Goal: Task Accomplishment & Management: Complete application form

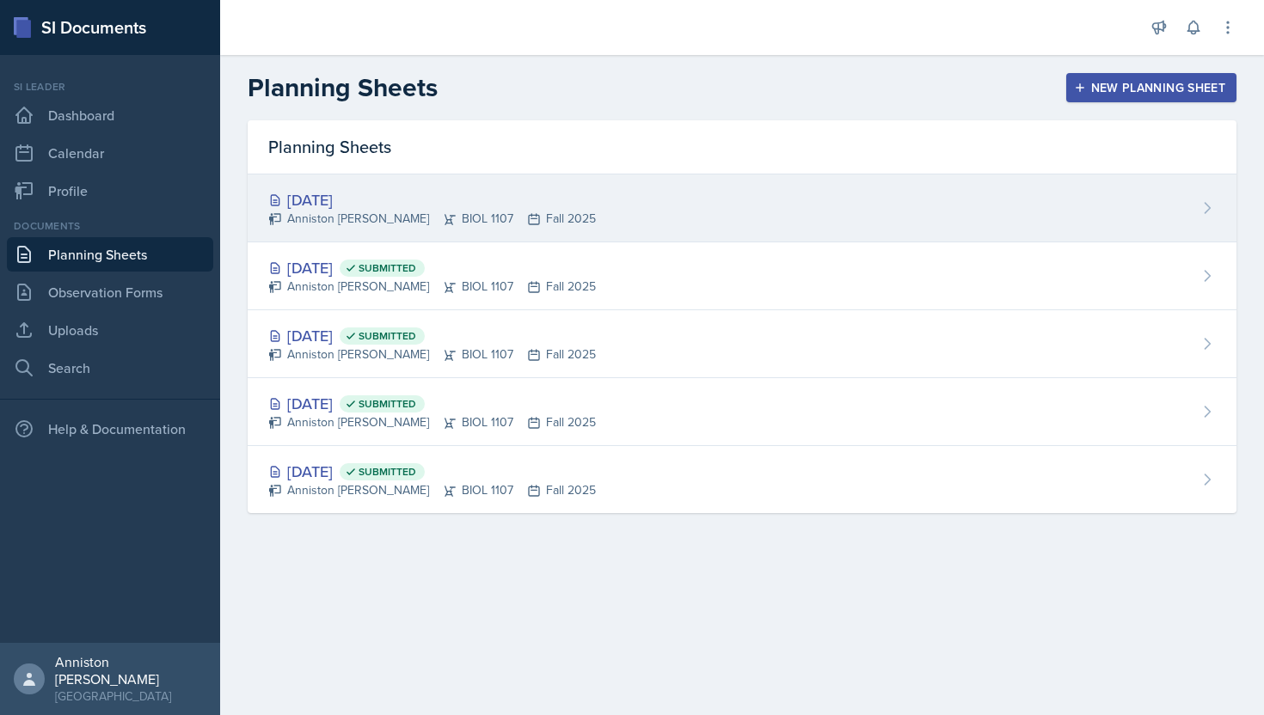
click at [462, 216] on div "Anniston [PERSON_NAME] BIOL 1107 Fall 2025" at bounding box center [432, 219] width 328 height 18
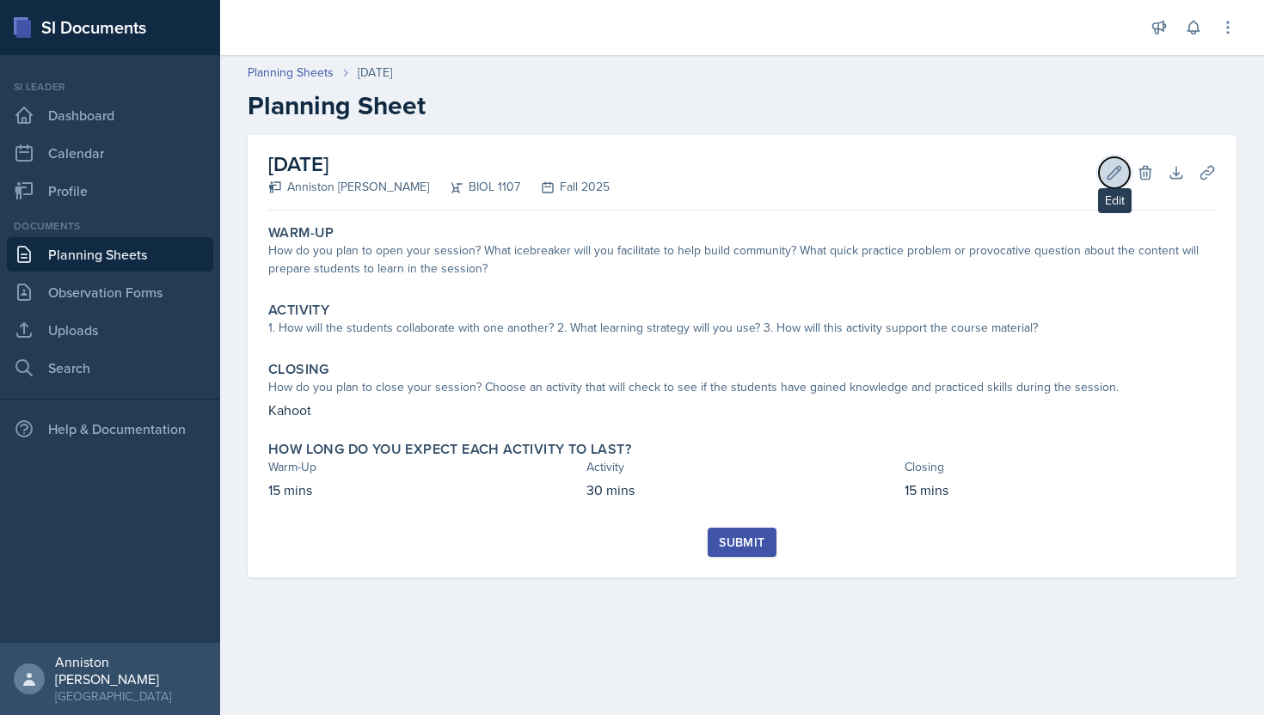
click at [1108, 178] on icon at bounding box center [1114, 172] width 13 height 13
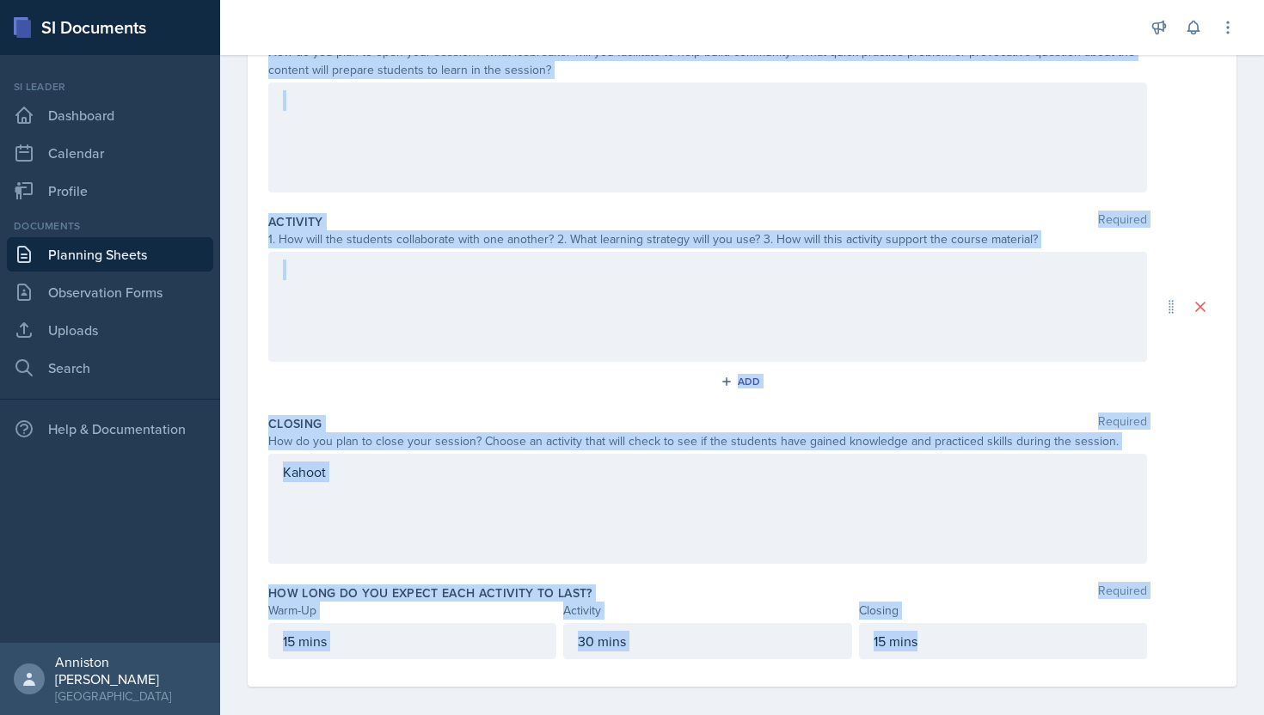
scroll to position [221, 0]
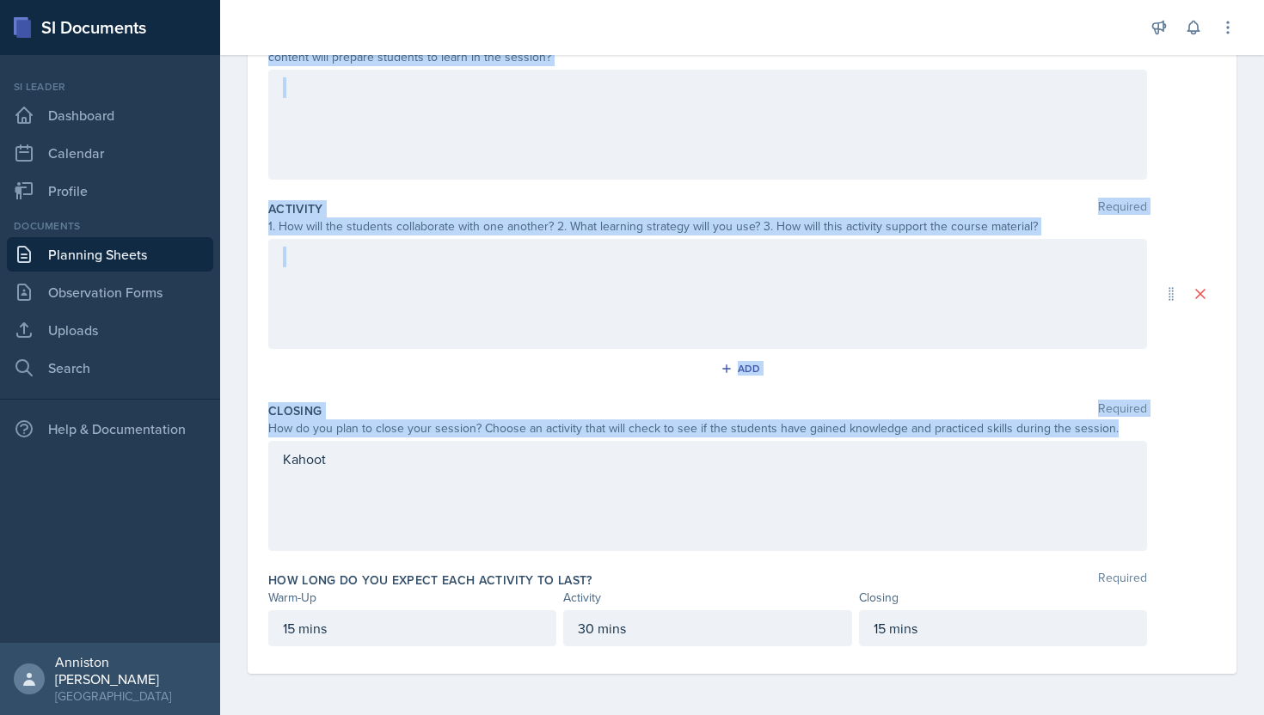
drag, startPoint x: 268, startPoint y: 242, endPoint x: 1116, endPoint y: 428, distance: 868.1
click at [1116, 428] on div "Warm-Up Required How do you plan to open your session? What icebreaker will you…" at bounding box center [742, 336] width 948 height 675
copy div "Warm-Up Required How do you plan to open your session? What icebreaker will you…"
click at [582, 116] on div at bounding box center [707, 125] width 879 height 110
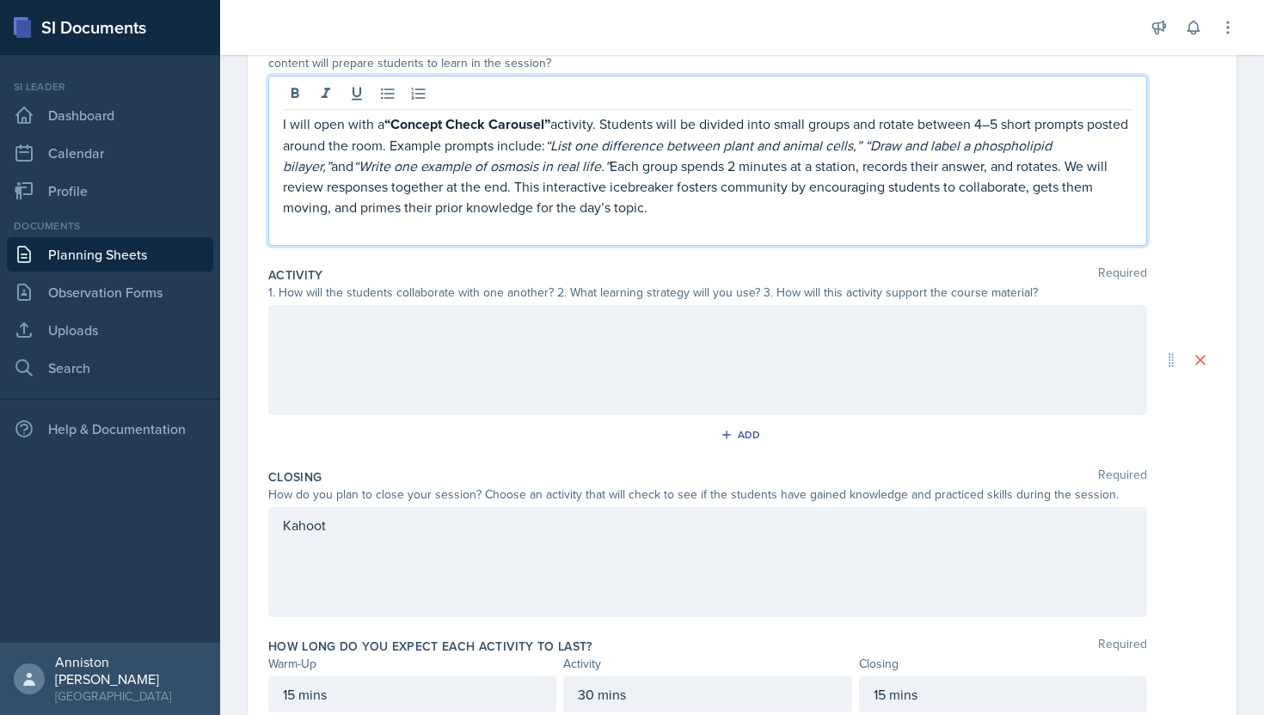
scroll to position [191, 0]
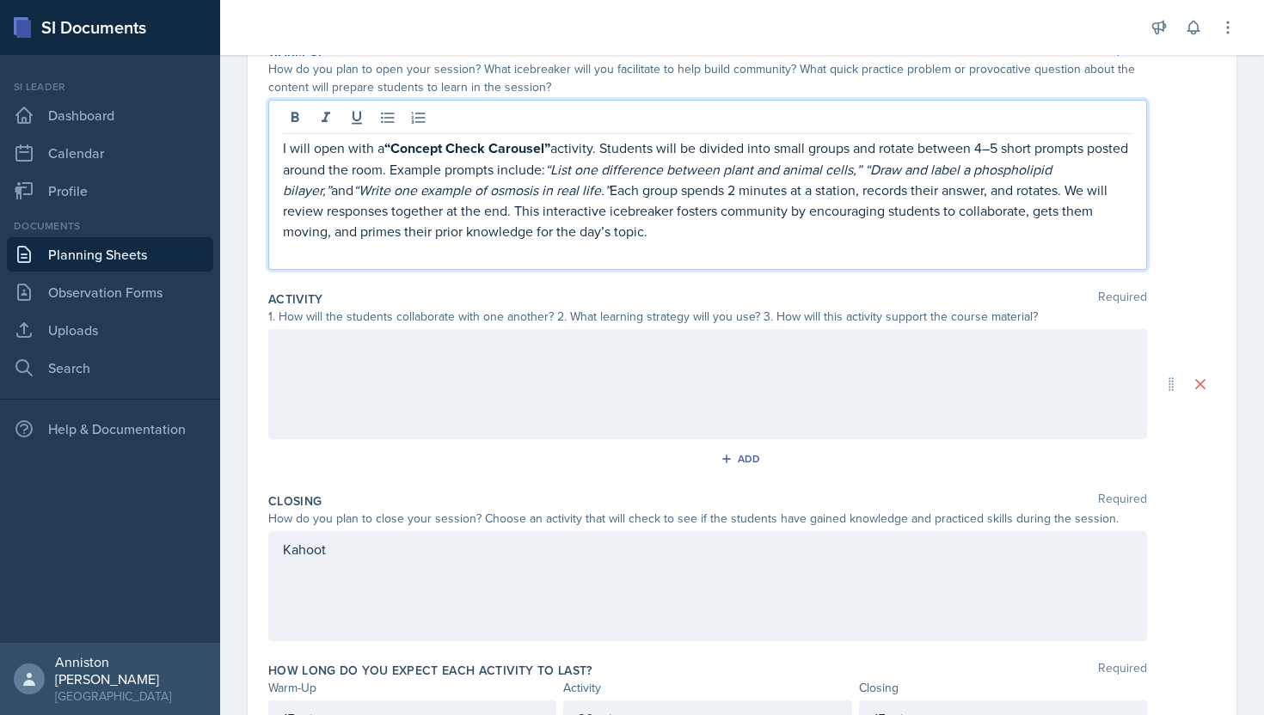
click at [490, 156] on strong "“Concept Check Carousel”" at bounding box center [467, 148] width 166 height 20
click at [295, 118] on icon at bounding box center [295, 117] width 8 height 10
click at [322, 121] on icon at bounding box center [326, 117] width 9 height 10
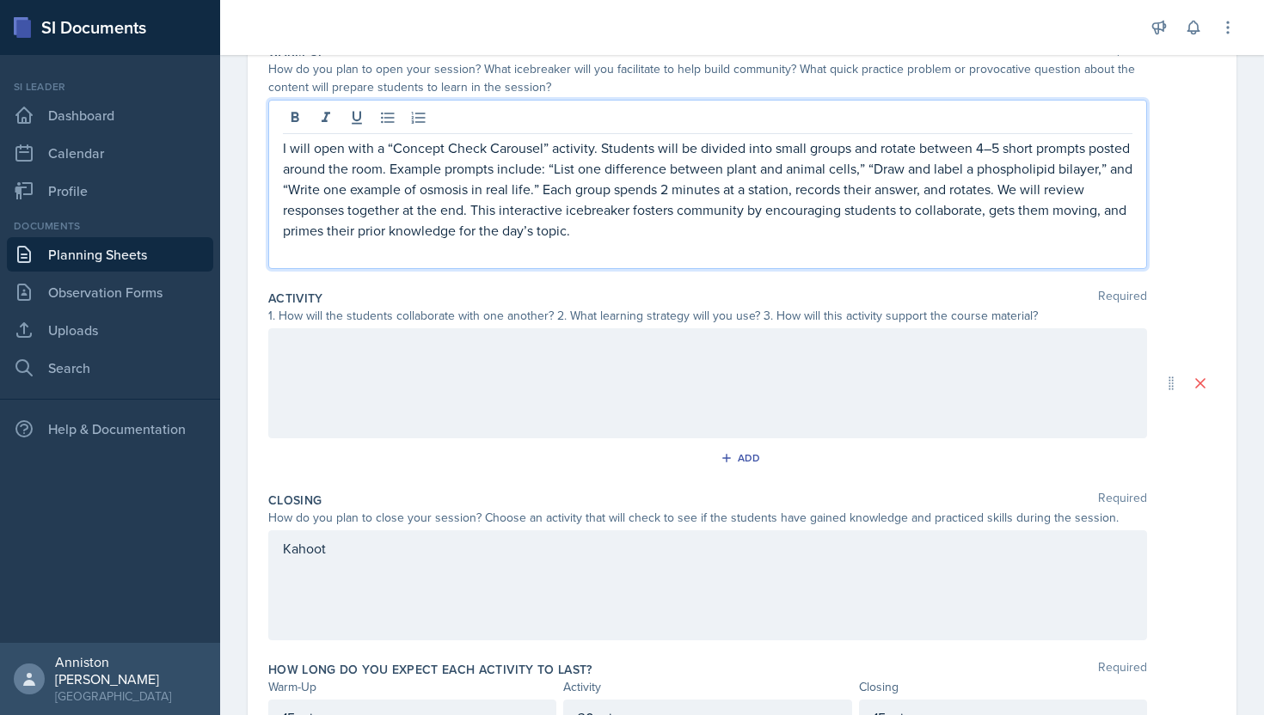
click at [617, 241] on p at bounding box center [708, 251] width 850 height 21
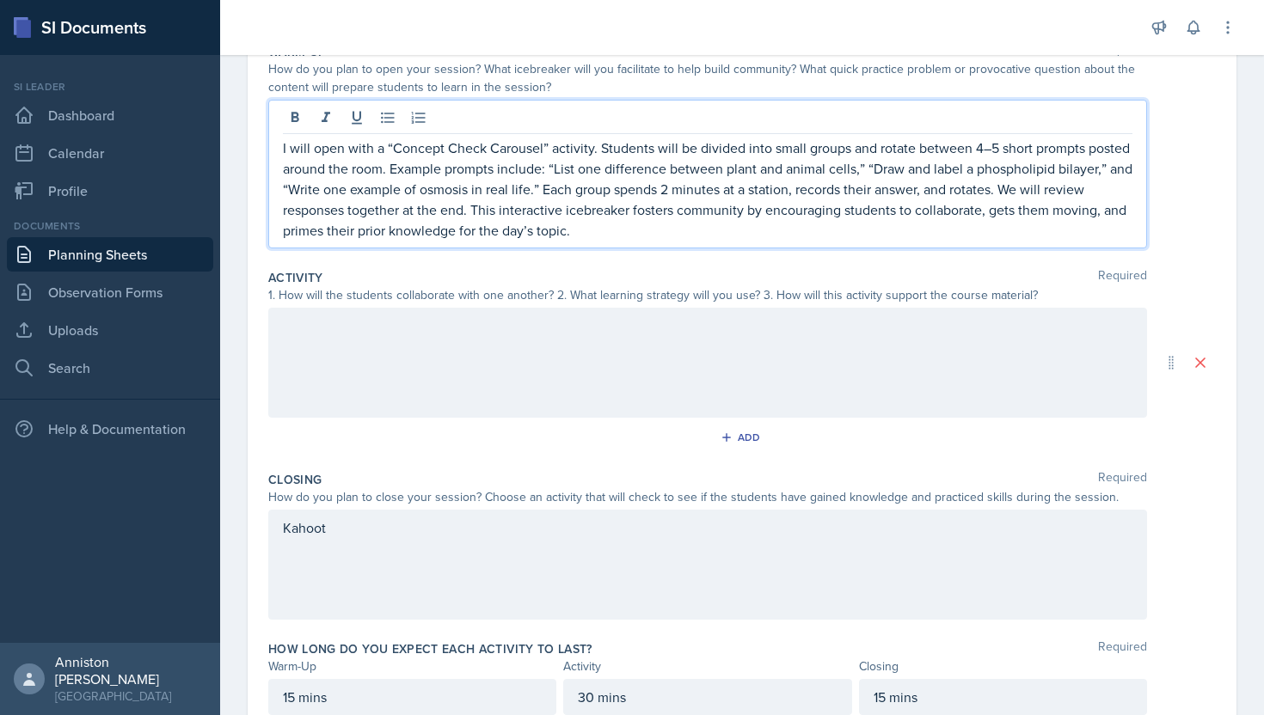
click at [712, 349] on div at bounding box center [707, 363] width 879 height 110
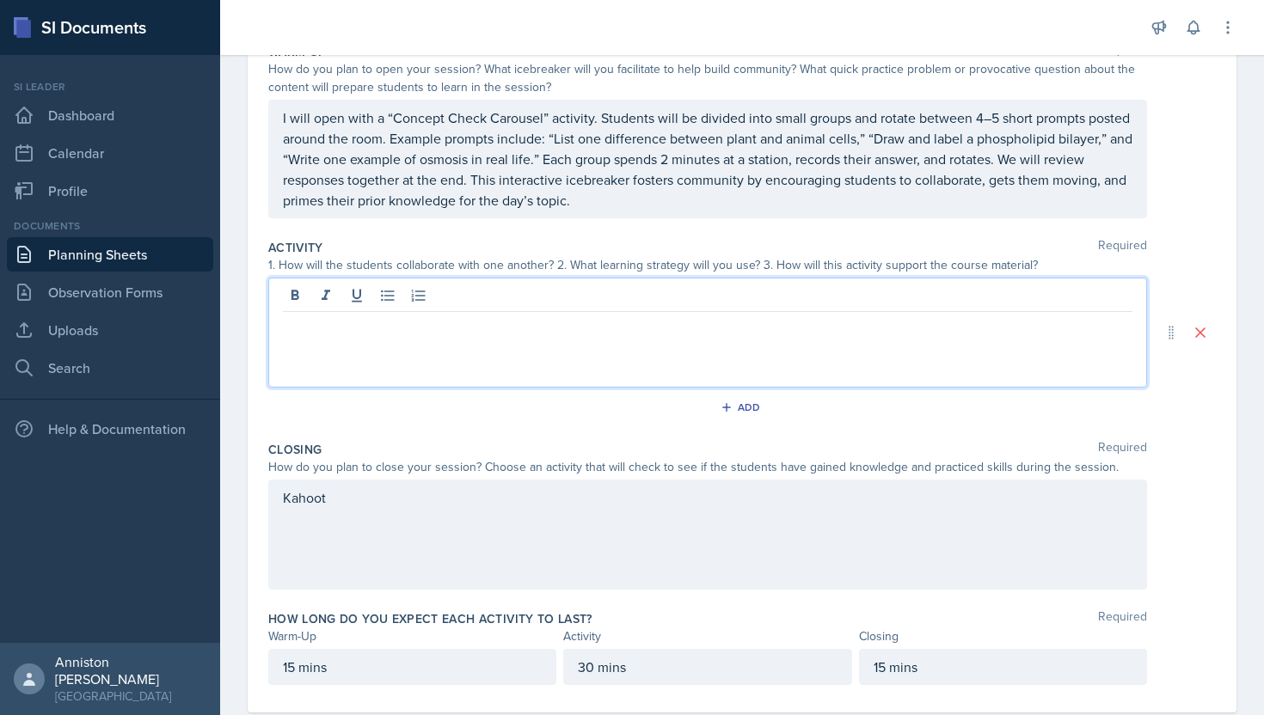
scroll to position [221, 0]
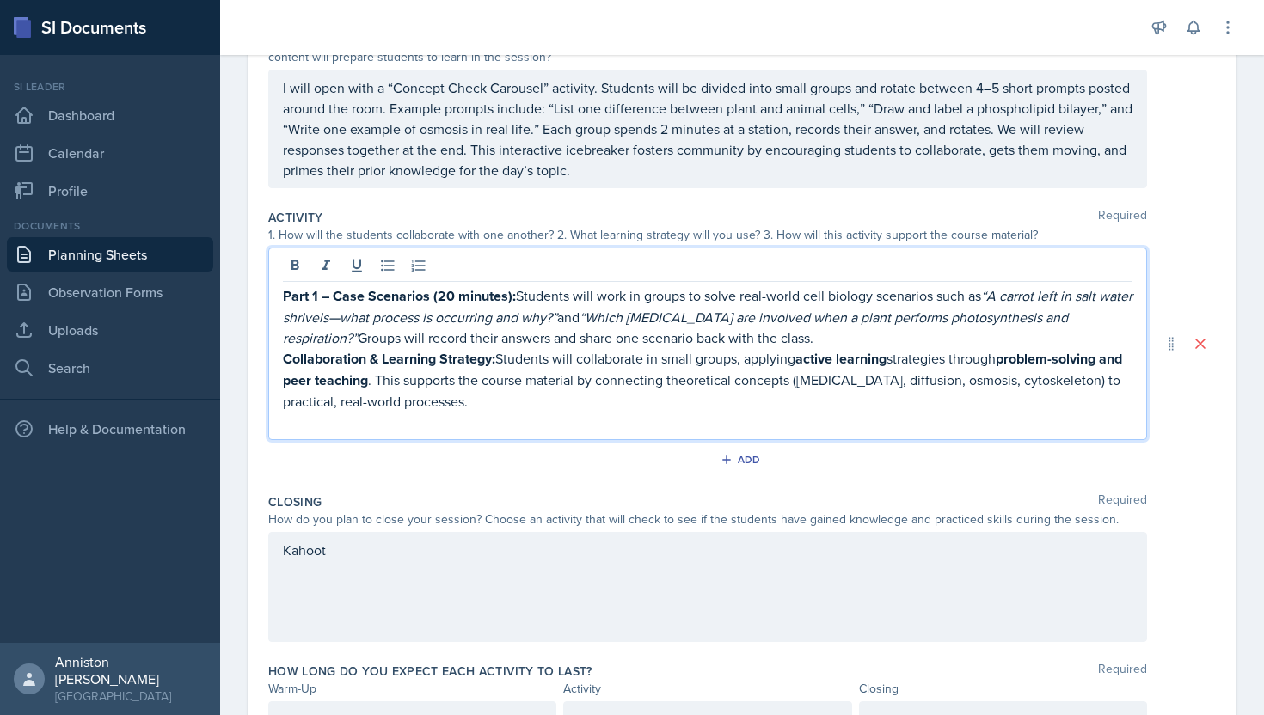
click at [519, 296] on p "Part 1 – Case Scenarios (20 minutes): Students will work in groups to solve rea…" at bounding box center [708, 316] width 850 height 63
click at [498, 356] on p "Collaboration & Learning Strategy: Students will collaborate in small groups, a…" at bounding box center [708, 379] width 850 height 64
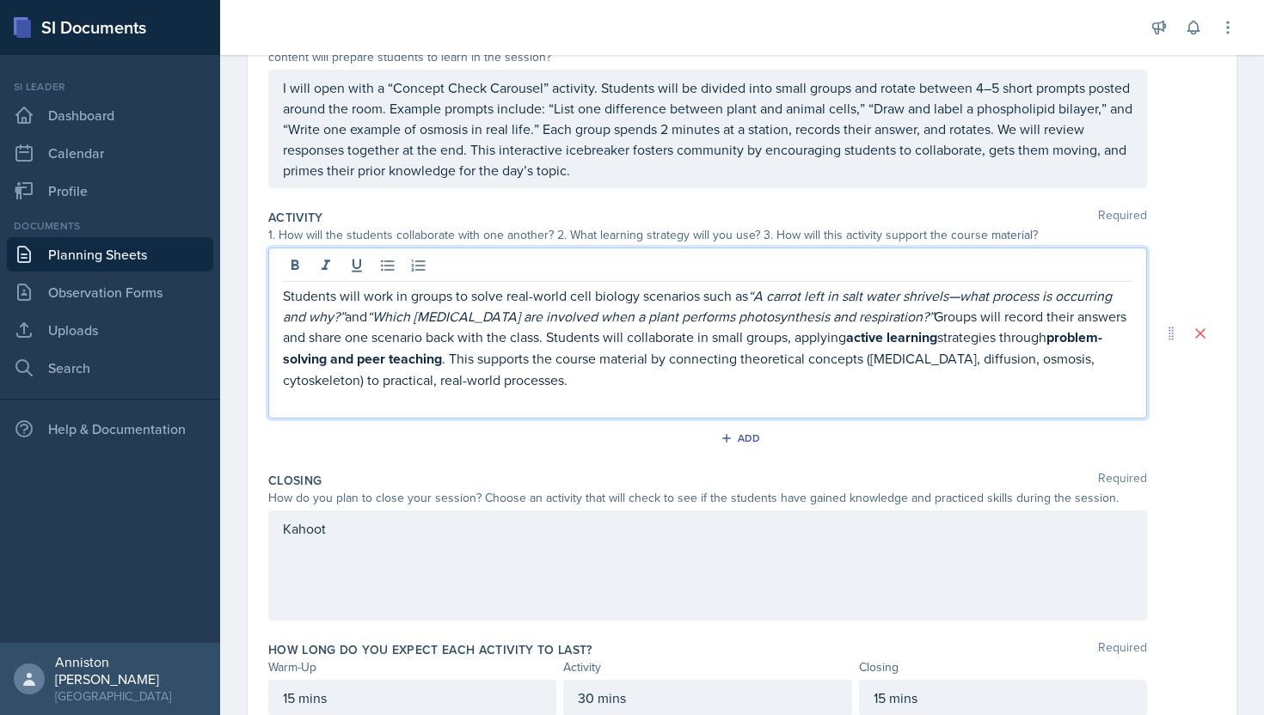
click at [570, 326] on p "Students will work in groups to solve real-world cell biology scenarios such as…" at bounding box center [708, 337] width 850 height 105
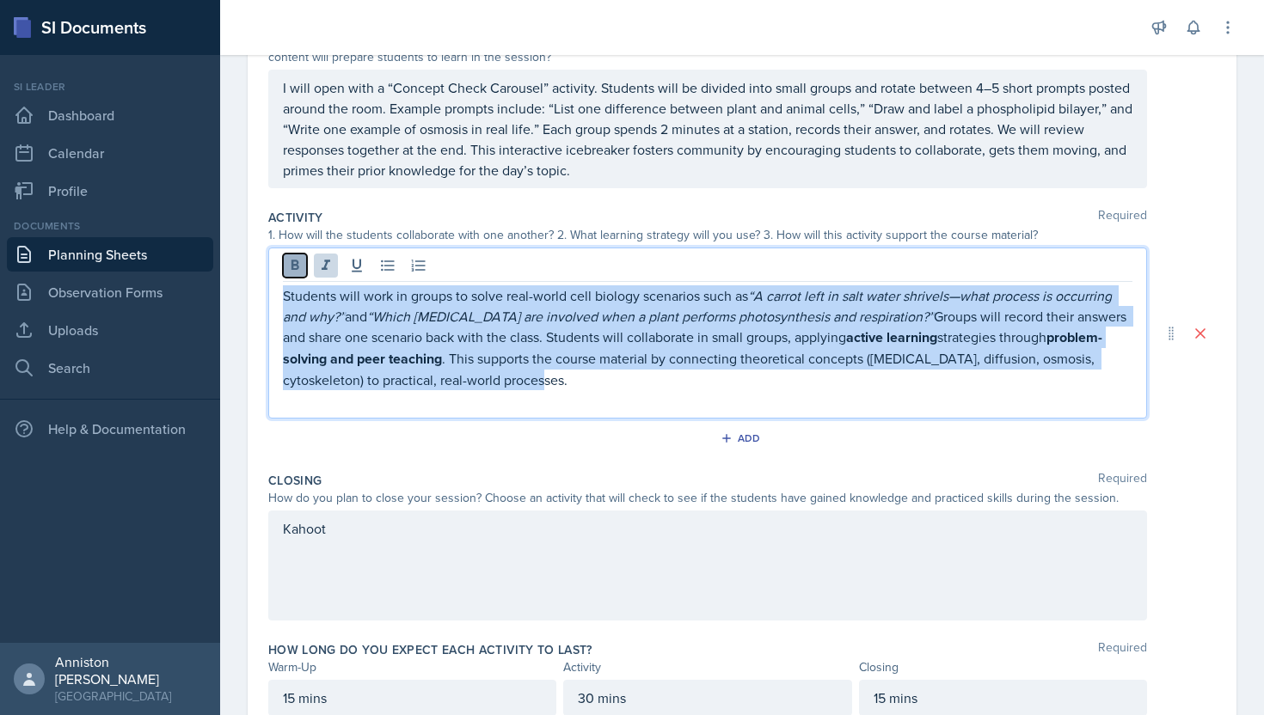
click at [298, 261] on icon at bounding box center [294, 265] width 17 height 17
click at [326, 260] on icon at bounding box center [326, 265] width 9 height 10
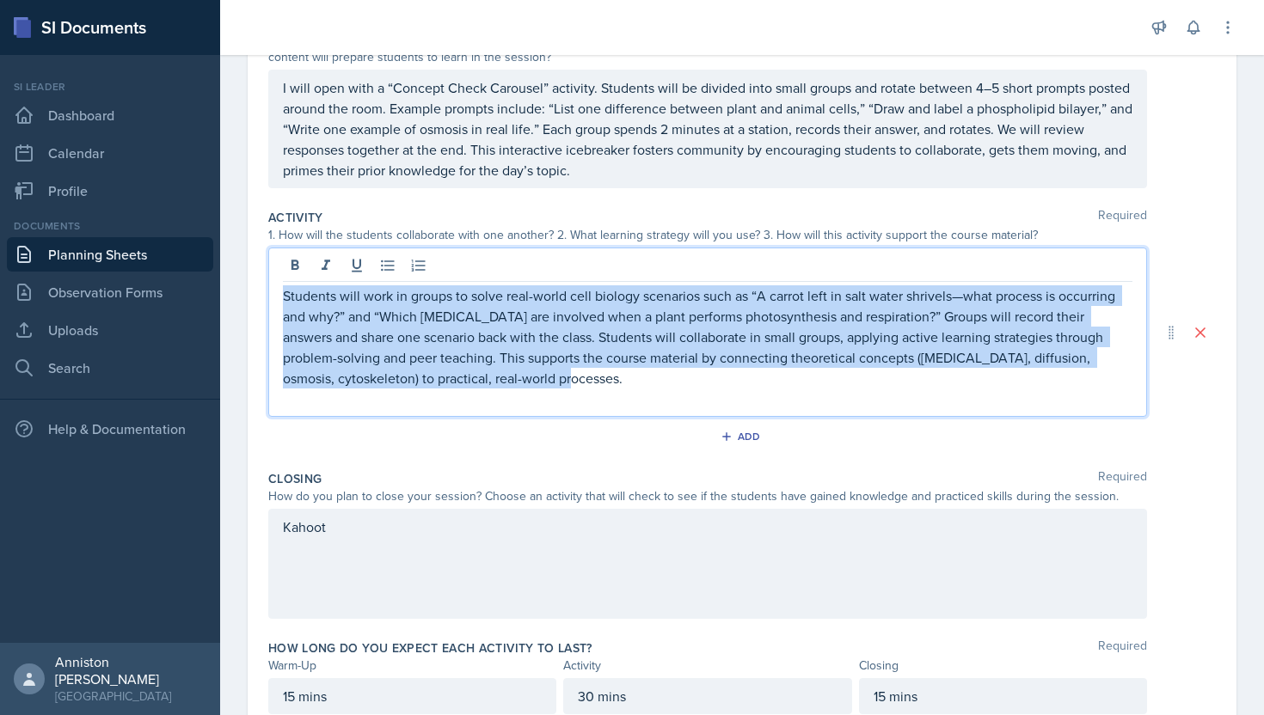
click at [537, 386] on p "Students will work in groups to solve real-world cell biology scenarios such as…" at bounding box center [708, 336] width 850 height 103
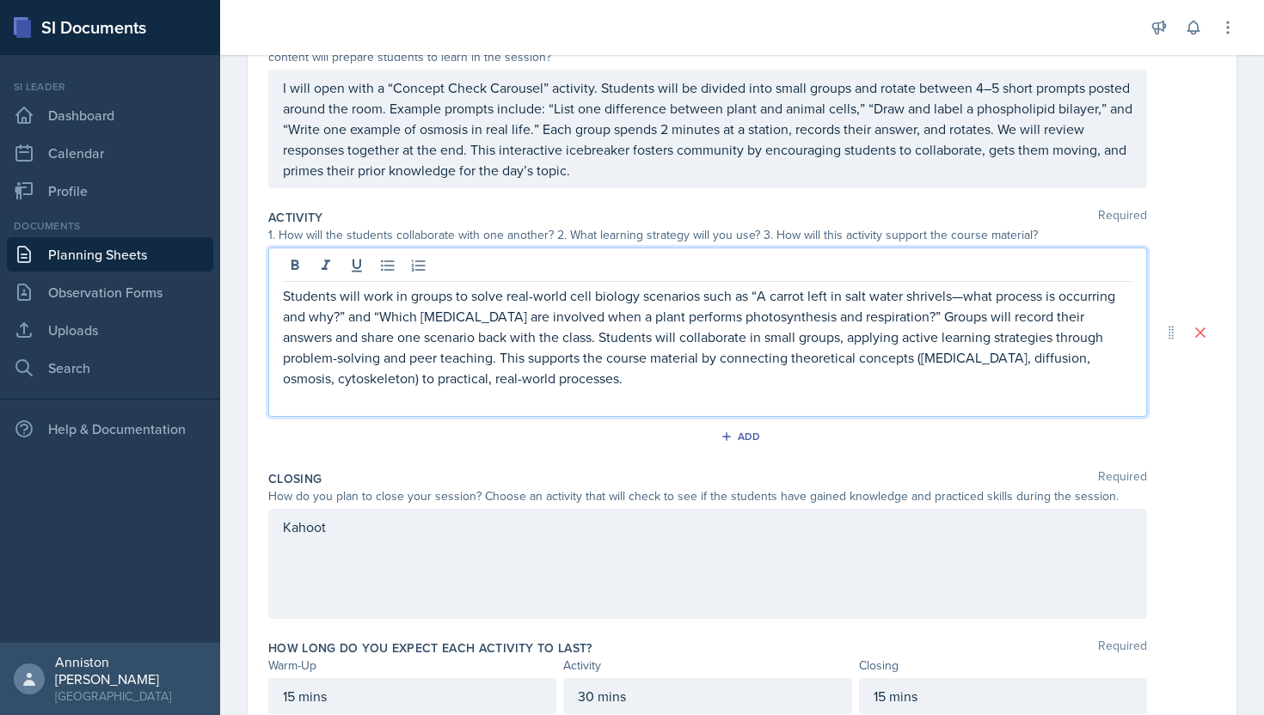
click at [538, 443] on div "Add" at bounding box center [742, 440] width 948 height 33
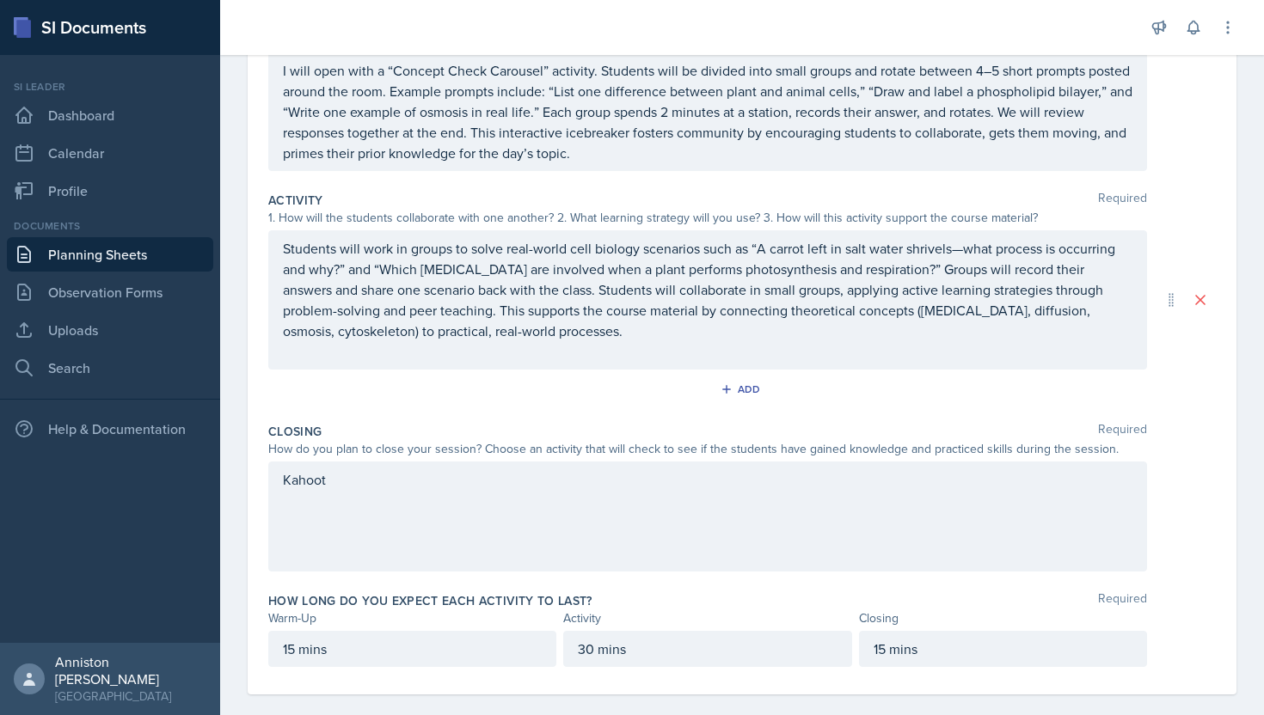
scroll to position [259, 0]
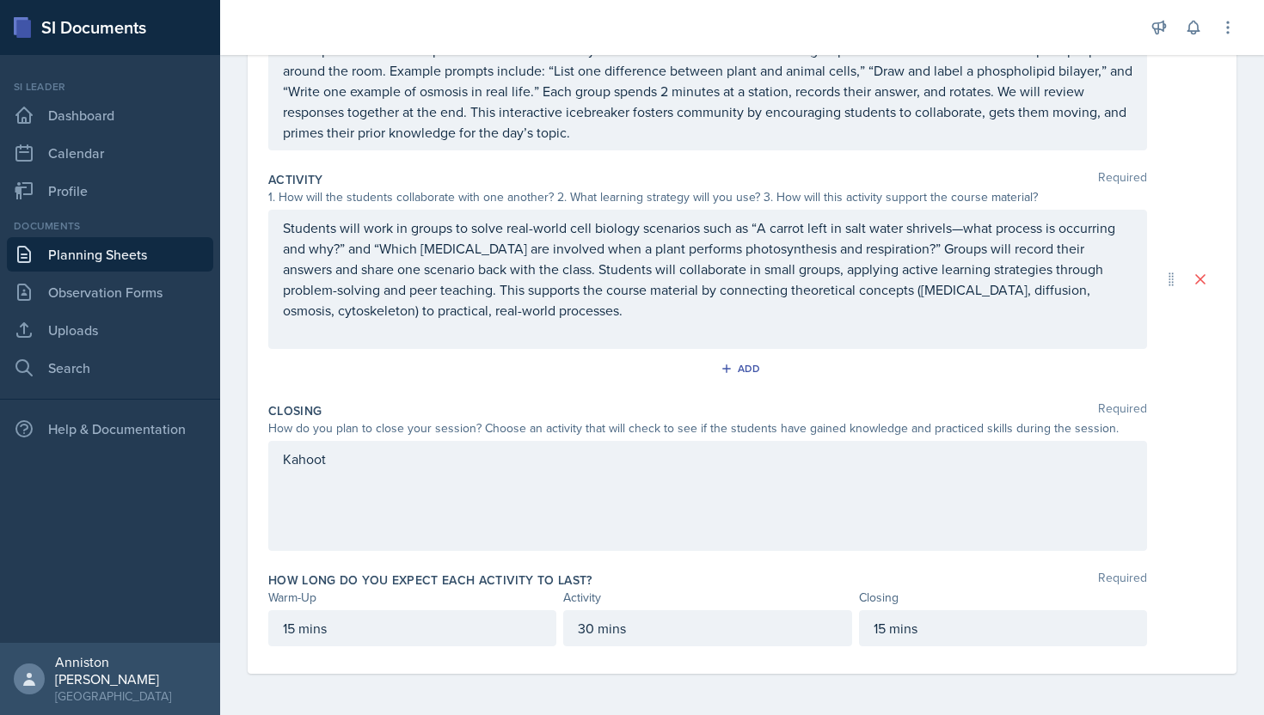
click at [465, 463] on div "Kahoot" at bounding box center [707, 496] width 879 height 110
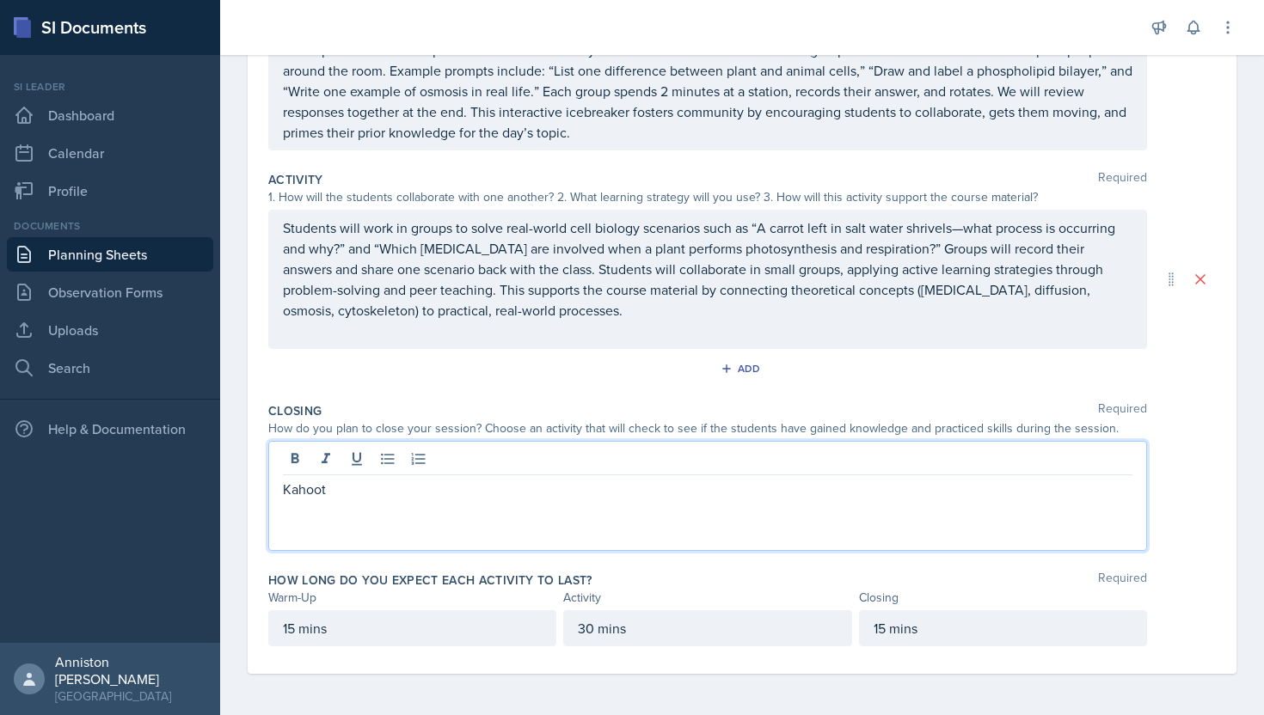
click at [465, 463] on div at bounding box center [708, 461] width 850 height 28
click at [451, 502] on div "Kahoot" at bounding box center [707, 496] width 879 height 110
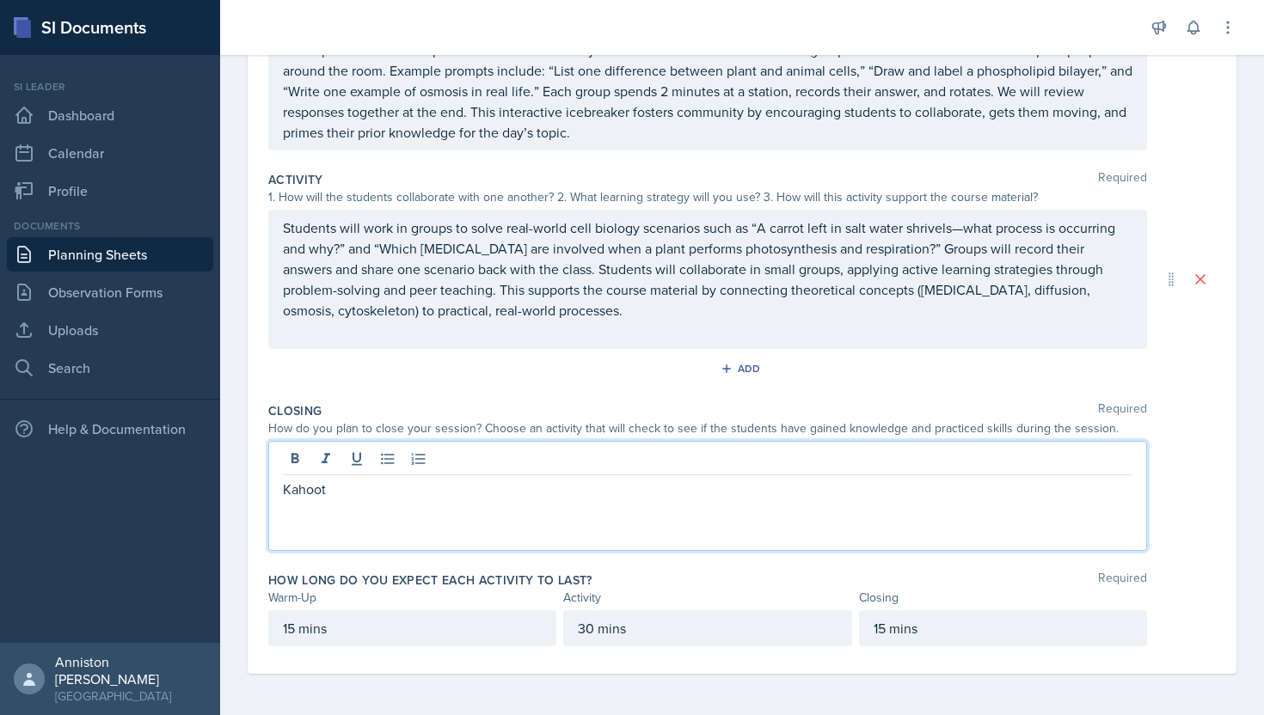
click at [451, 502] on div "Kahoot" at bounding box center [707, 496] width 879 height 110
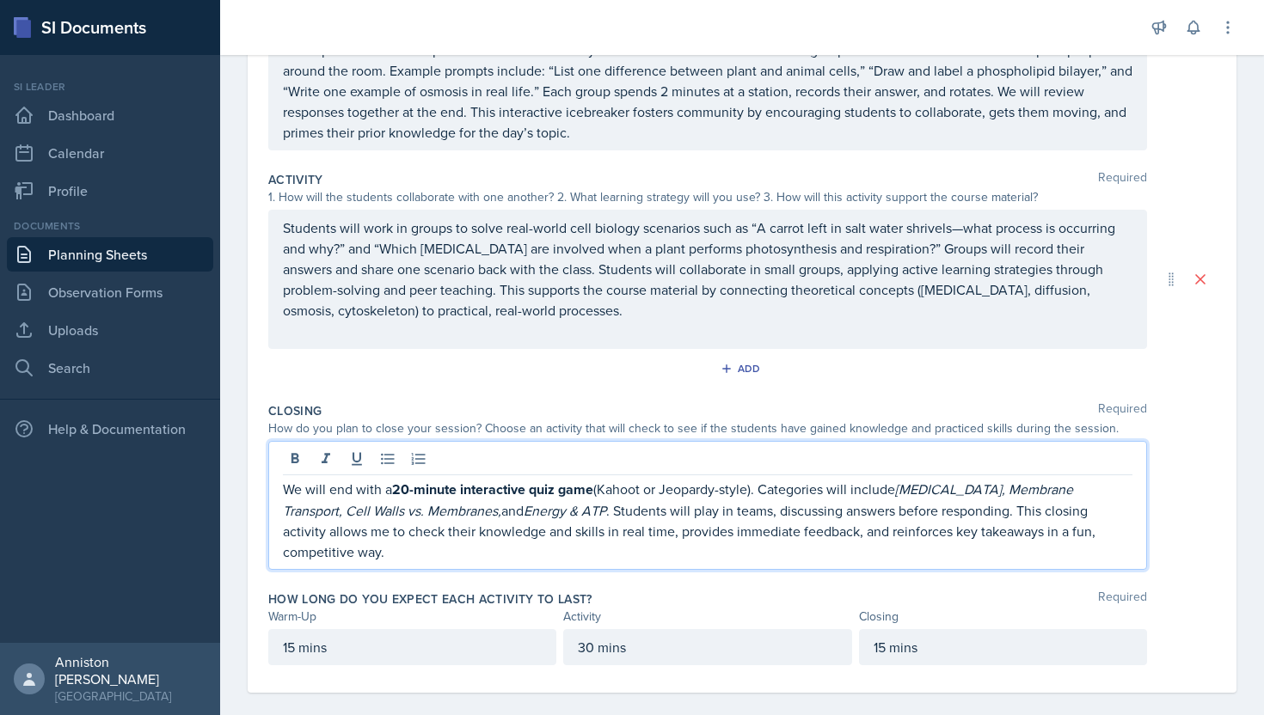
click at [524, 501] on em "Energy & ATP" at bounding box center [565, 510] width 83 height 19
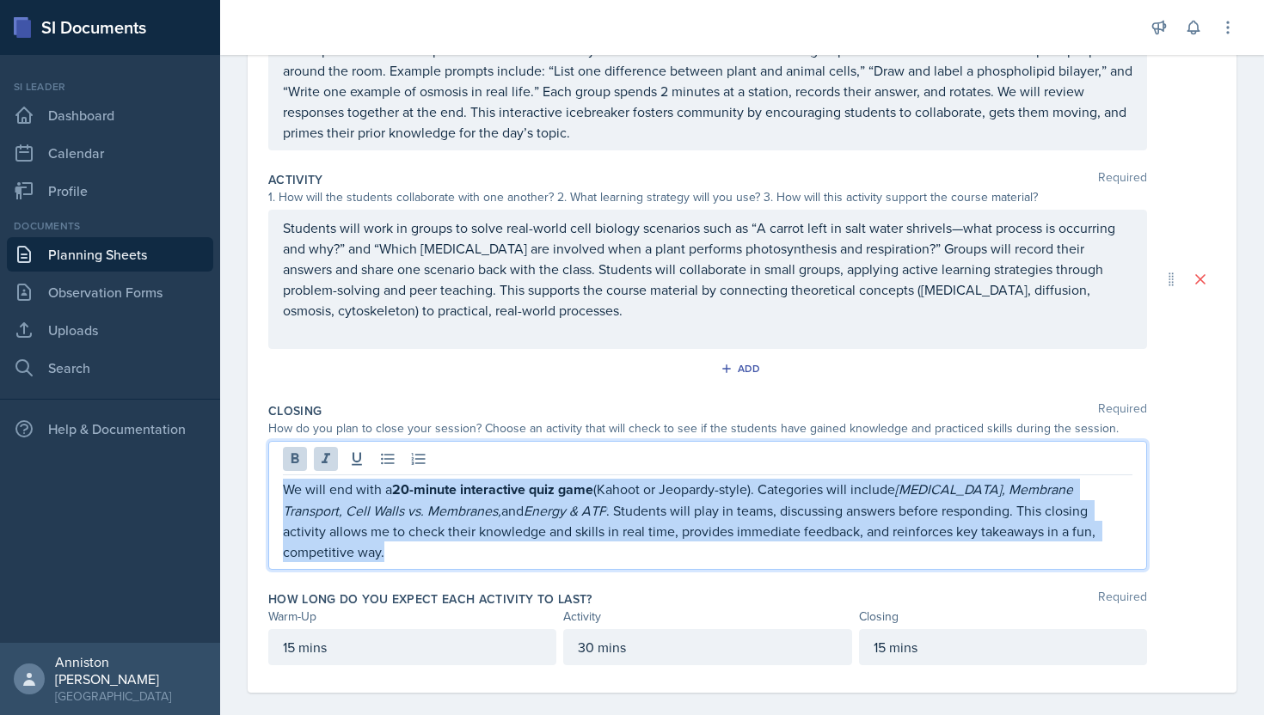
click at [312, 462] on div at bounding box center [708, 461] width 850 height 28
click at [298, 465] on icon at bounding box center [294, 459] width 17 height 17
click at [323, 463] on icon at bounding box center [325, 459] width 17 height 17
click at [598, 501] on p "We will end with a 20-minute interactive quiz game (Kahoot or Jeopardy-style). …" at bounding box center [708, 520] width 850 height 83
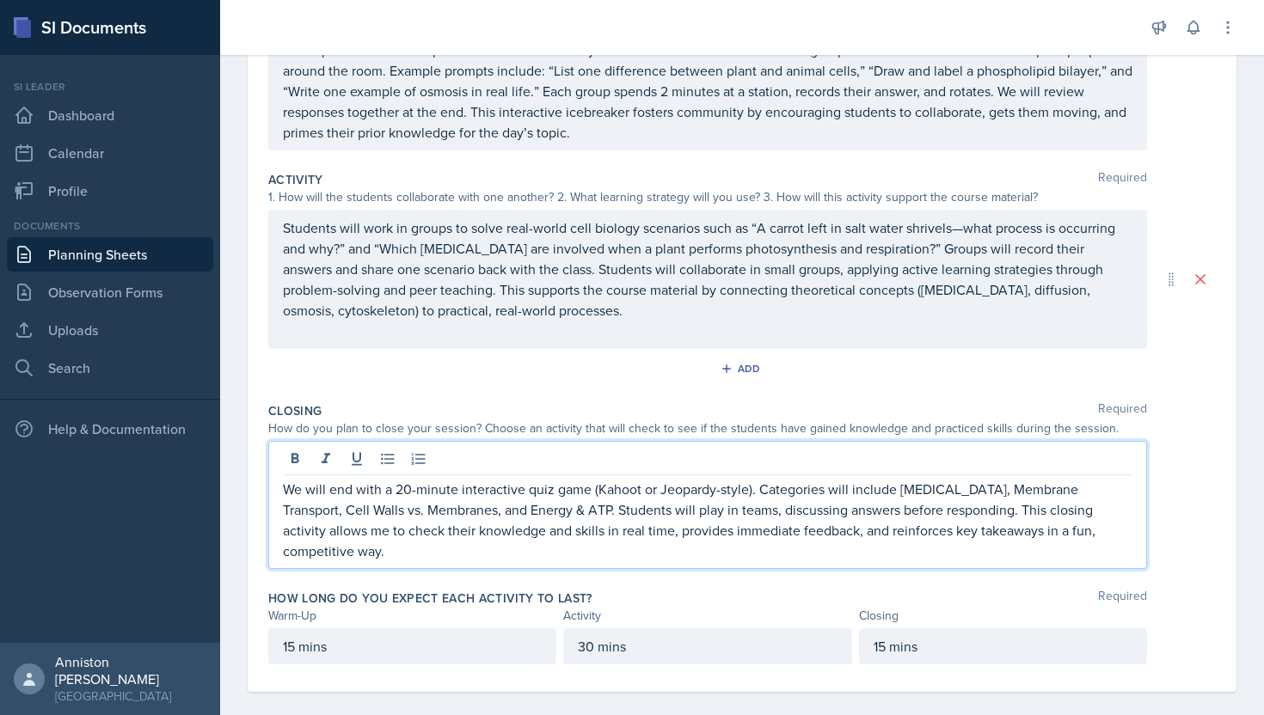
click at [751, 490] on p "We will end with a 20-minute interactive quiz game (Kahoot or Jeopardy-style). …" at bounding box center [708, 520] width 850 height 83
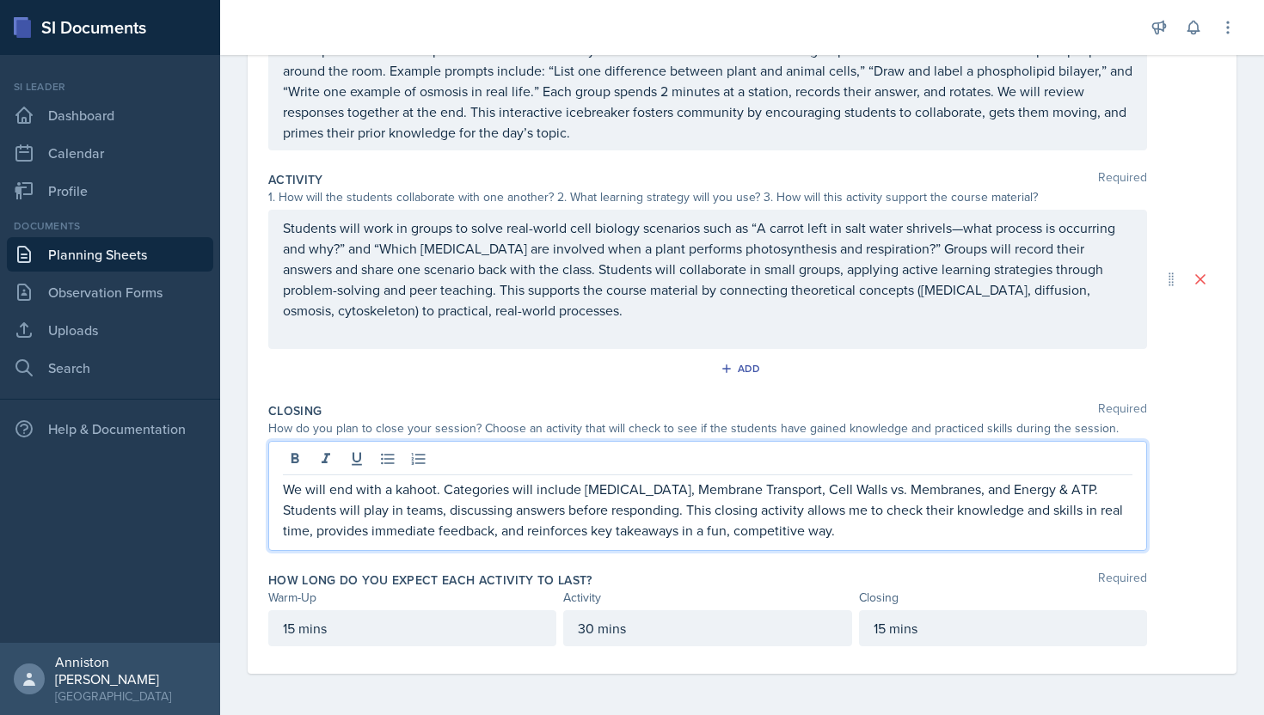
click at [872, 537] on p "We will end with a kahoot. Categories will include [MEDICAL_DATA], Membrane Tra…" at bounding box center [708, 510] width 850 height 62
click at [392, 513] on p "We will end with a kahoot. Categories will include [MEDICAL_DATA], Membrane Tra…" at bounding box center [708, 510] width 850 height 62
click at [479, 508] on p "We will end with a kahoot. Categories will include [MEDICAL_DATA], Membrane Tra…" at bounding box center [708, 510] width 850 height 62
click at [588, 518] on p "We will end with a kahoot. Categories will include [MEDICAL_DATA], Membrane Tra…" at bounding box center [708, 510] width 850 height 62
click at [519, 517] on p "We will end with a kahoot. Categories will include [MEDICAL_DATA], Membrane Tra…" at bounding box center [708, 510] width 850 height 62
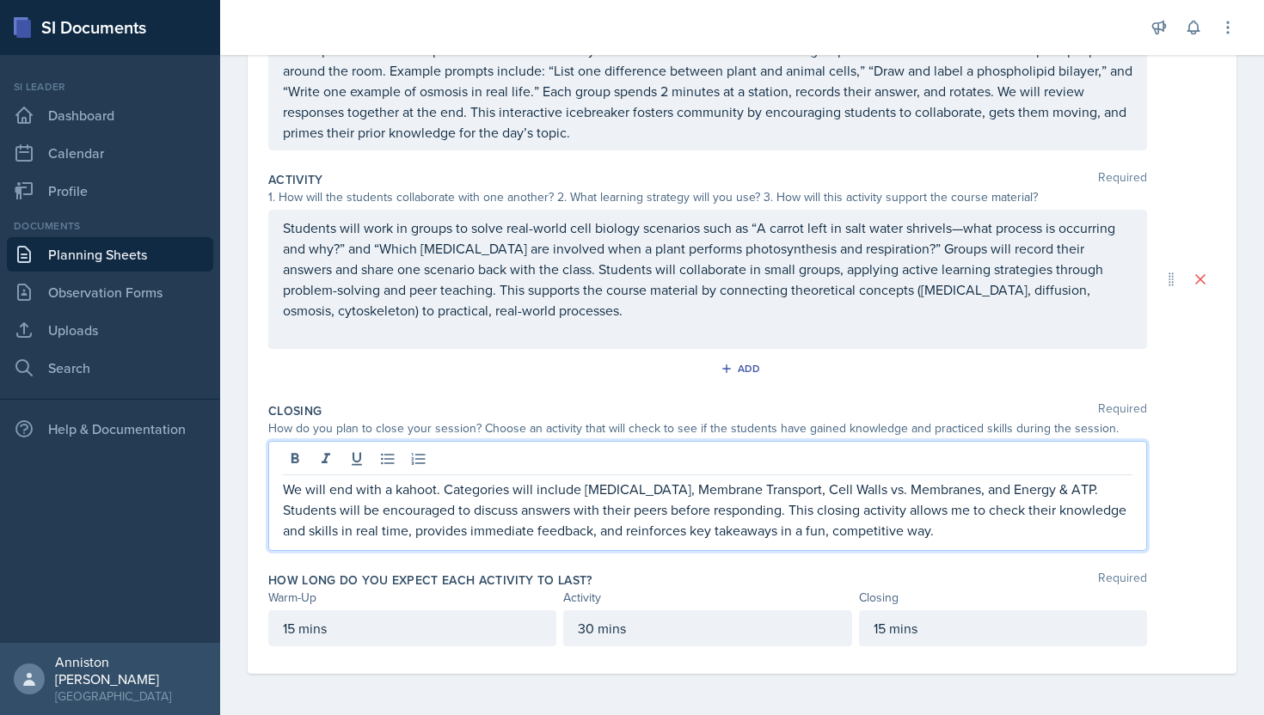
click at [925, 537] on p "We will end with a kahoot. Categories will include [MEDICAL_DATA], Membrane Tra…" at bounding box center [708, 510] width 850 height 62
click at [781, 582] on div "How long do you expect each activity to last? Required" at bounding box center [742, 580] width 948 height 17
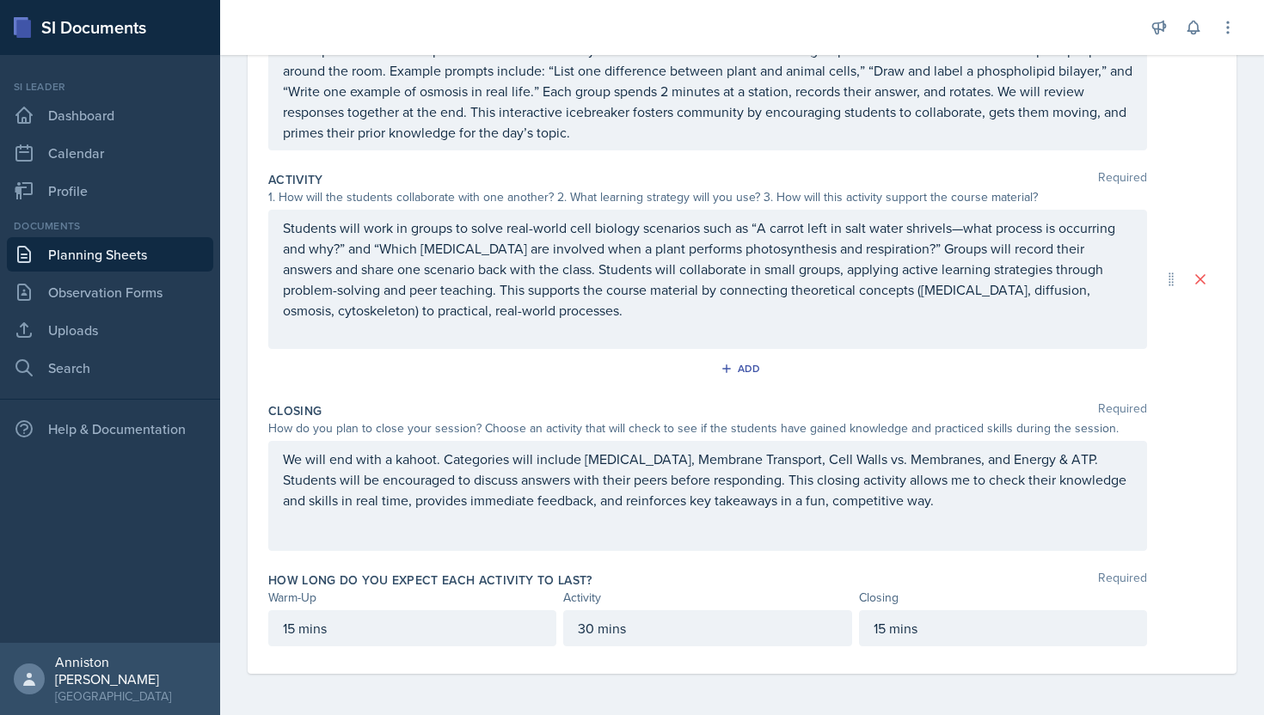
click at [798, 550] on div "We will end with a kahoot. Categories will include [MEDICAL_DATA], Membrane Tra…" at bounding box center [707, 496] width 879 height 110
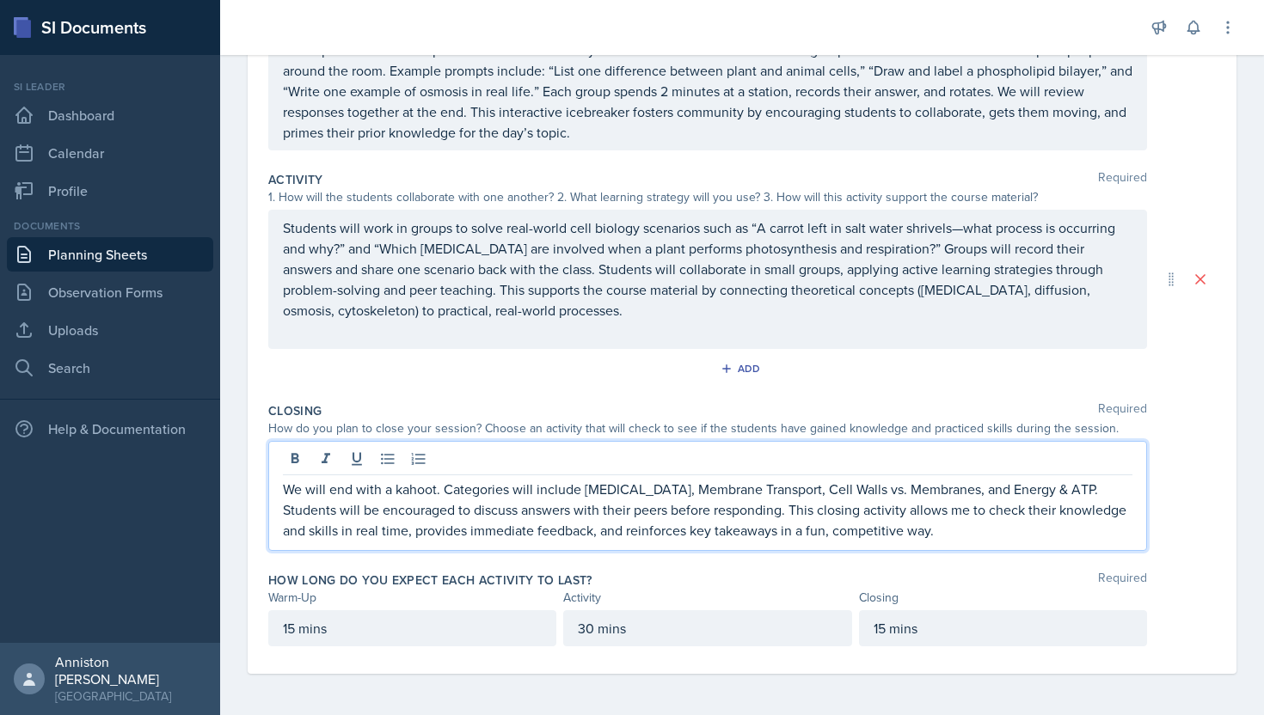
click at [880, 573] on div "How long do you expect each activity to last? Required" at bounding box center [742, 580] width 948 height 17
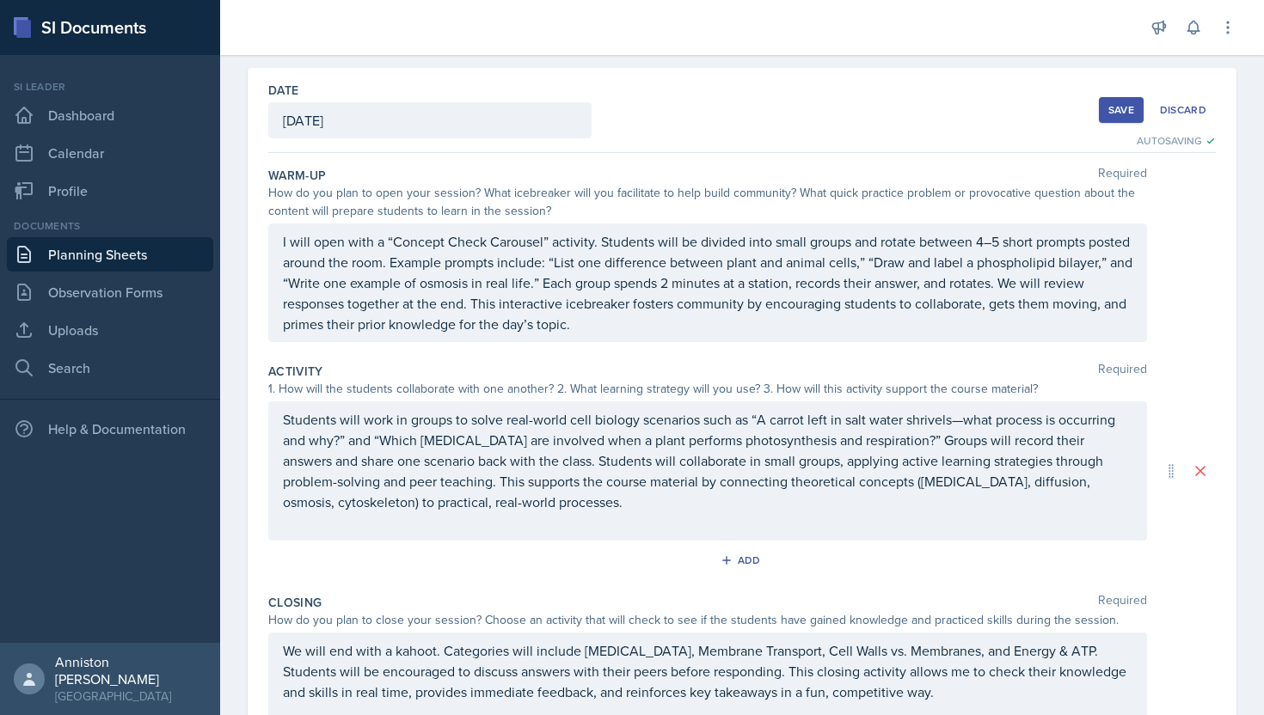
scroll to position [0, 0]
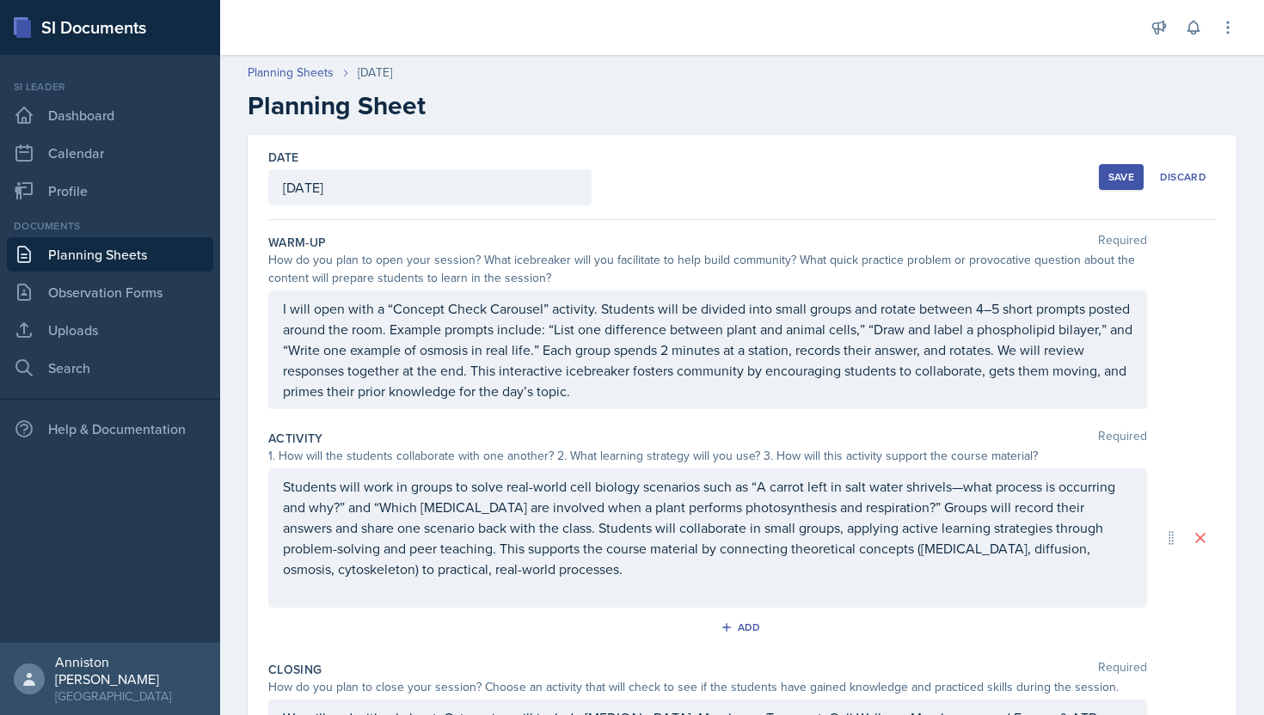
click at [1129, 181] on div "Save" at bounding box center [1121, 177] width 26 height 14
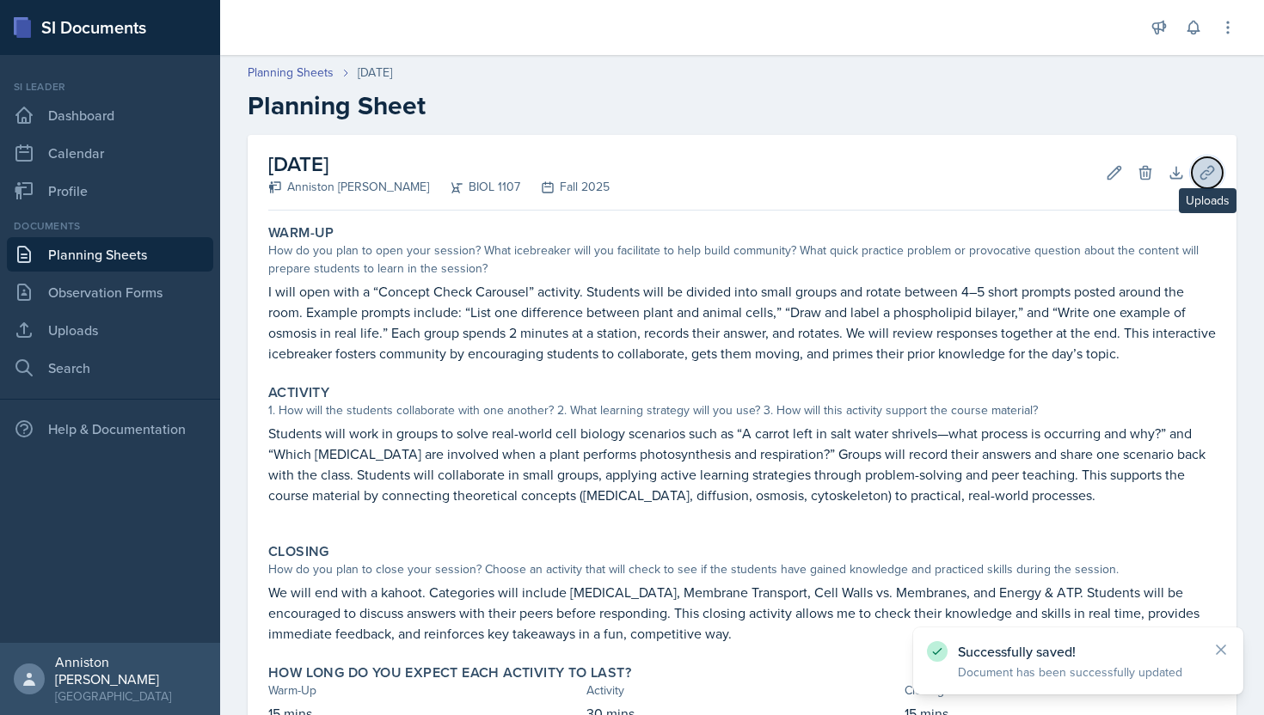
click at [1206, 183] on button "Uploads" at bounding box center [1207, 172] width 31 height 31
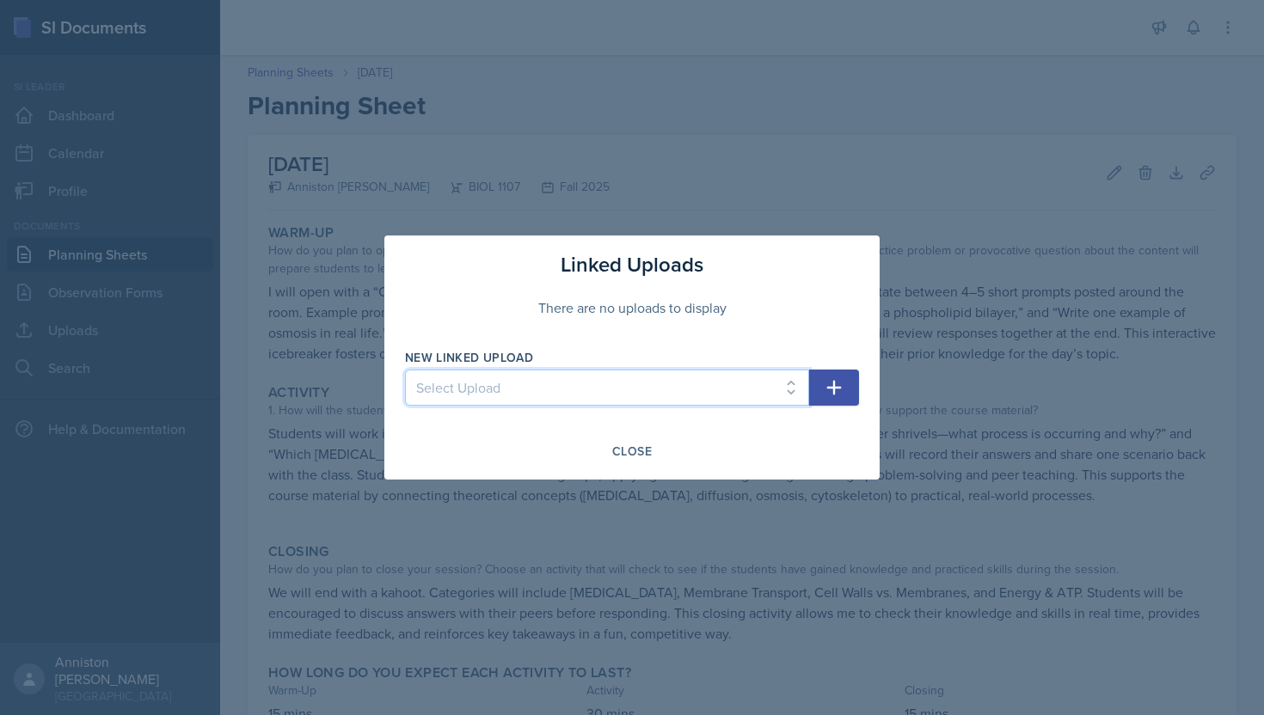
click at [776, 396] on select "Select Upload mock session ppt [DATE] ppt and kahoot link [DATE] material [DATE…" at bounding box center [607, 388] width 404 height 36
select select "f4ac407d-bdd9-4571-9c71-7edb25b71465"
click at [405, 370] on select "Select Upload mock session ppt [DATE] ppt and kahoot link [DATE] material [DATE…" at bounding box center [607, 388] width 404 height 36
click at [840, 384] on icon "button" at bounding box center [834, 387] width 21 height 21
select select
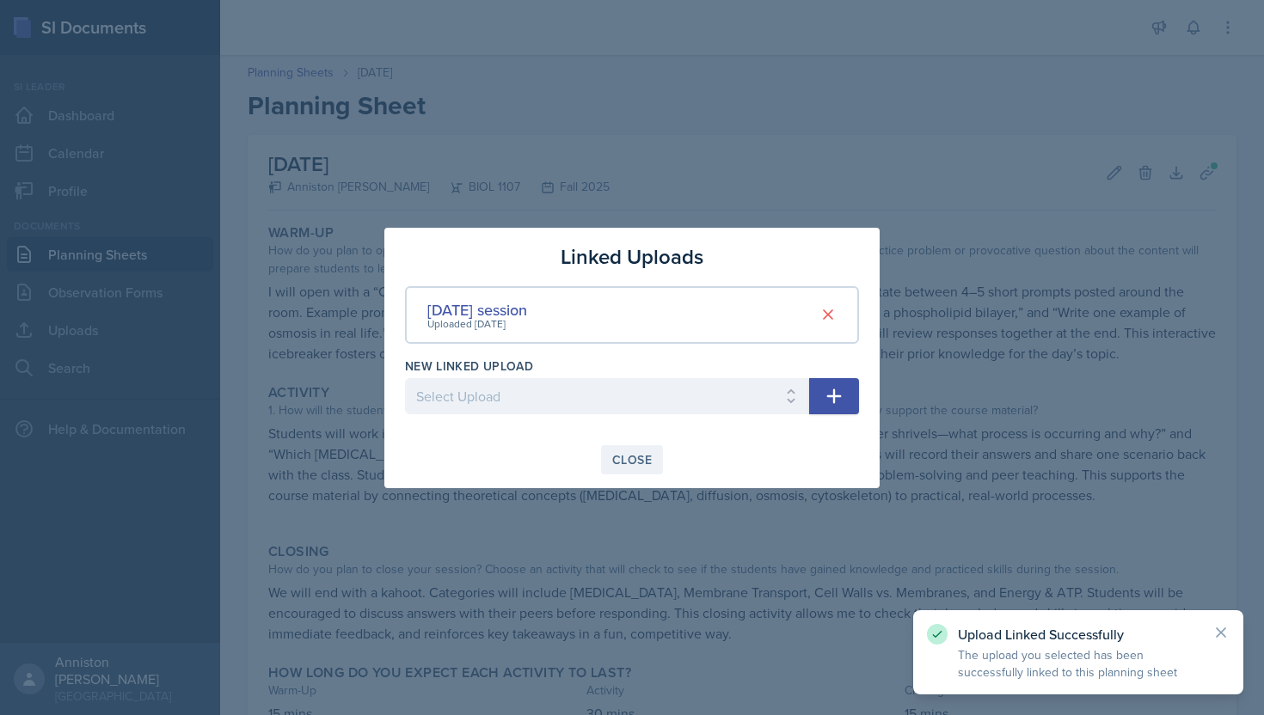
click at [632, 460] on div "Close" at bounding box center [632, 460] width 40 height 14
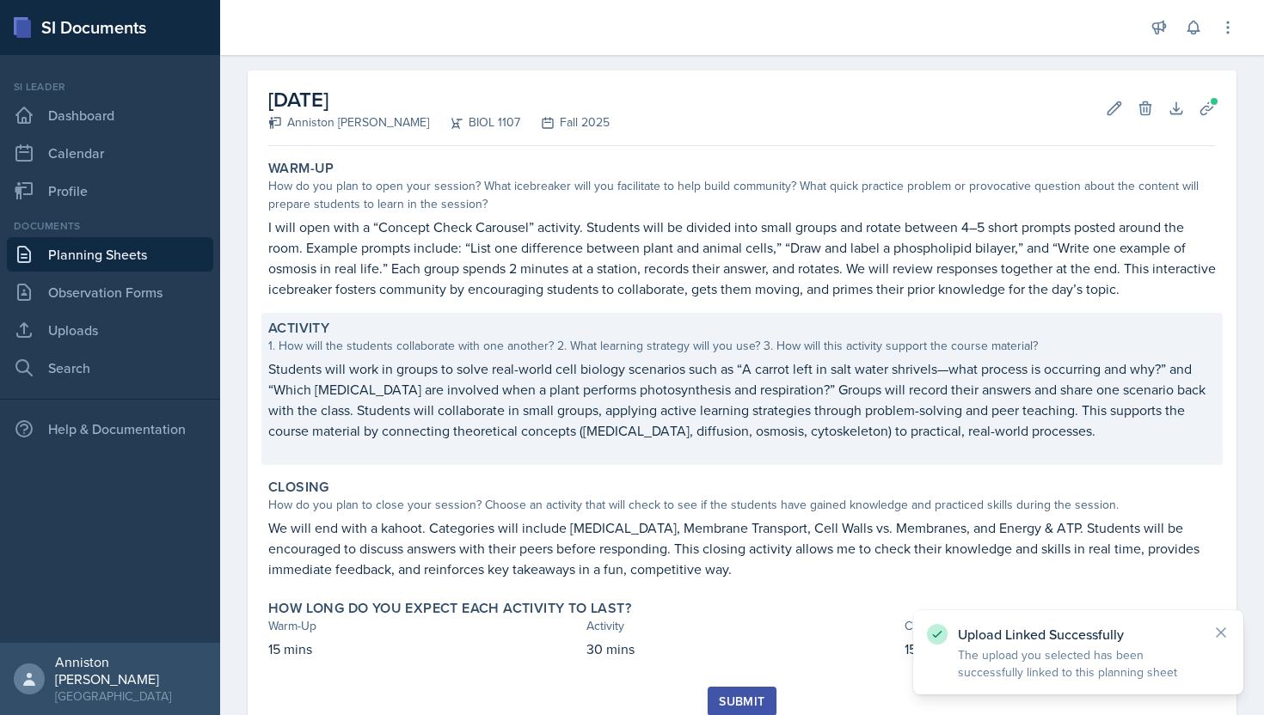
scroll to position [127, 0]
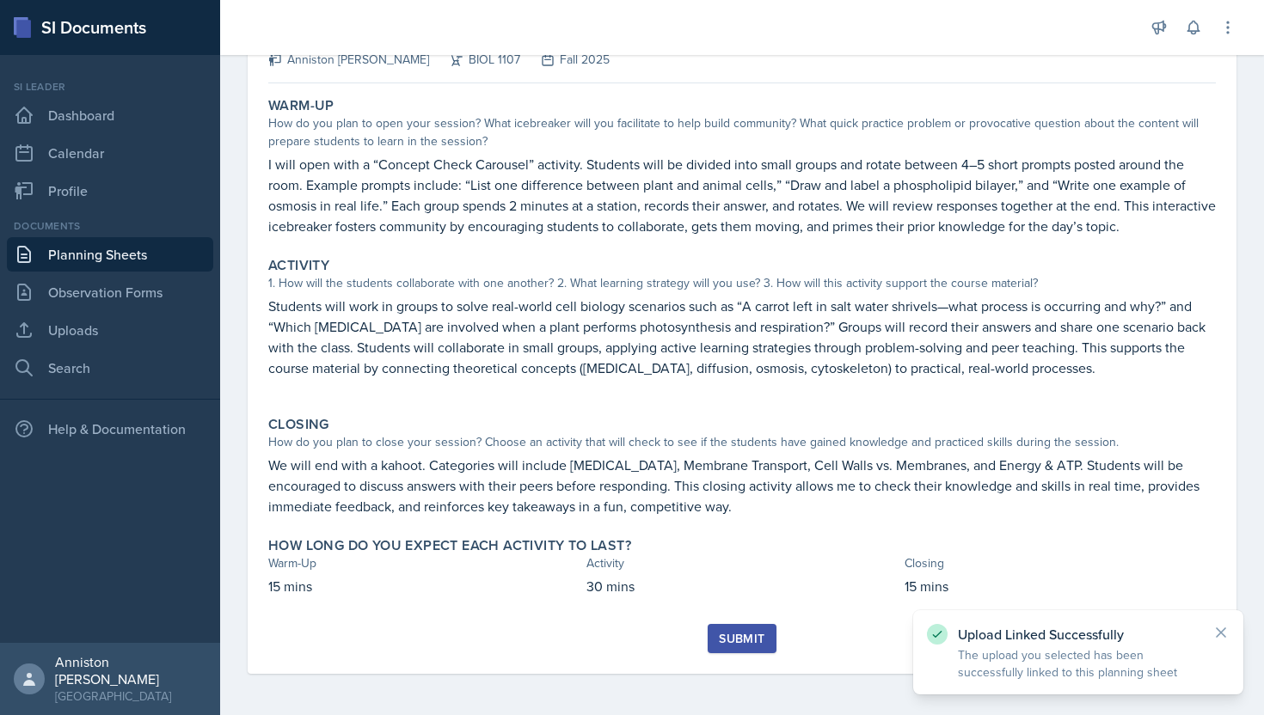
click at [732, 642] on div "Submit" at bounding box center [742, 639] width 46 height 14
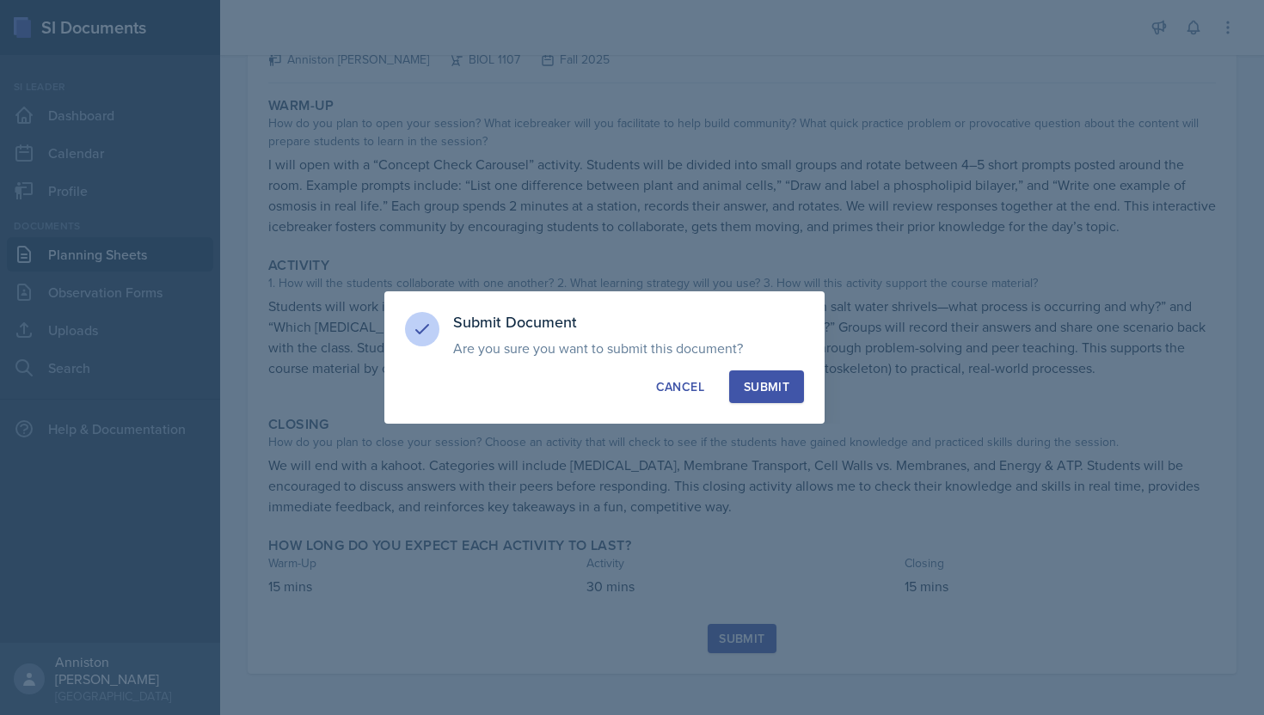
click at [763, 399] on button "Submit" at bounding box center [766, 387] width 75 height 33
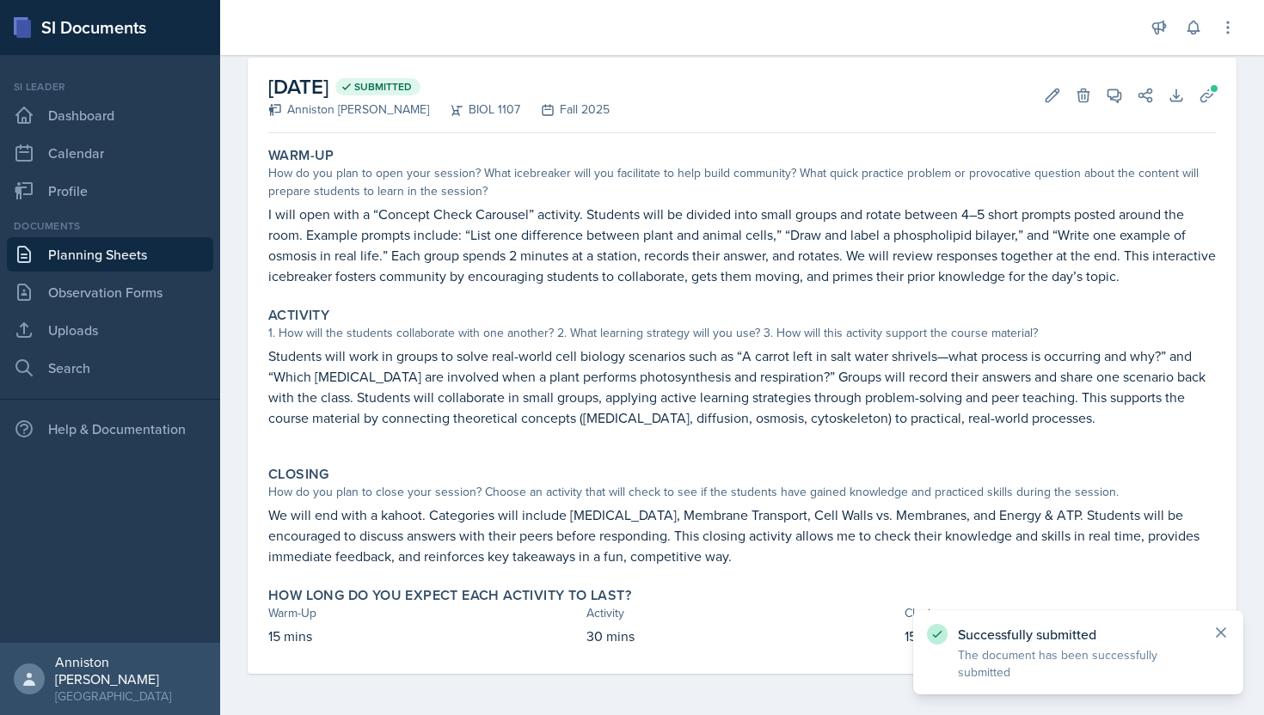
click at [1218, 629] on icon at bounding box center [1220, 632] width 17 height 17
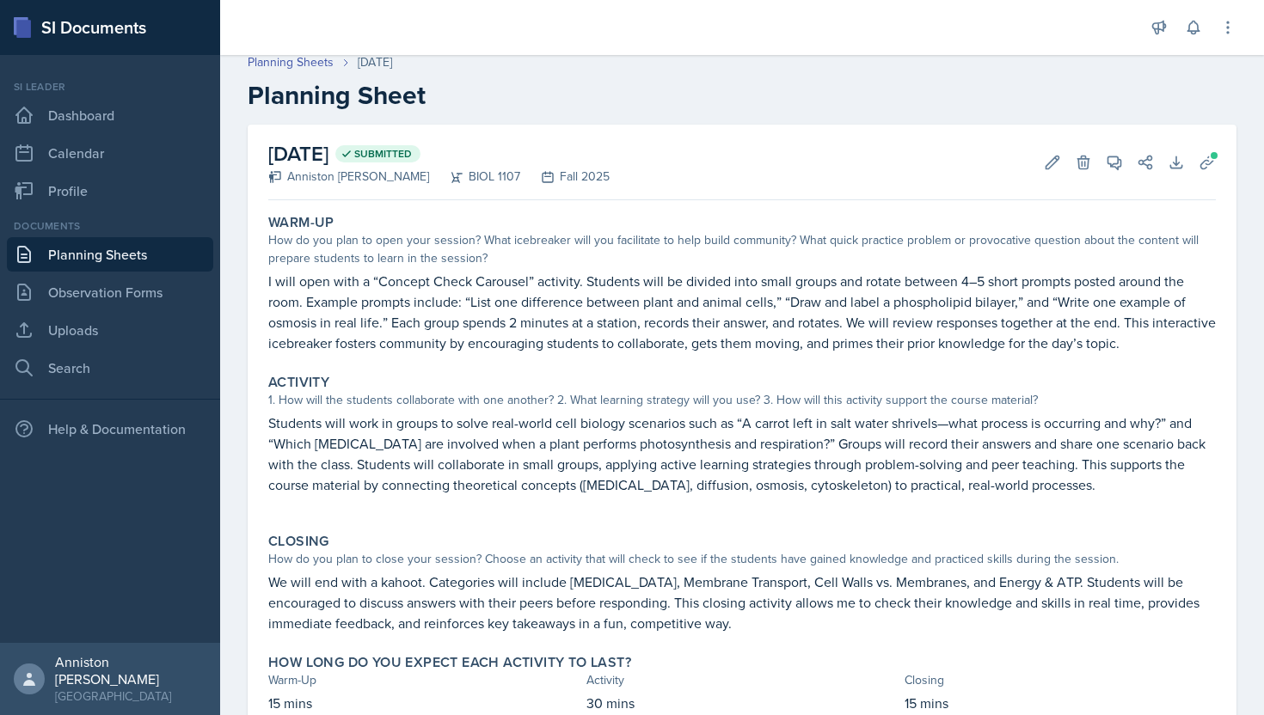
scroll to position [0, 0]
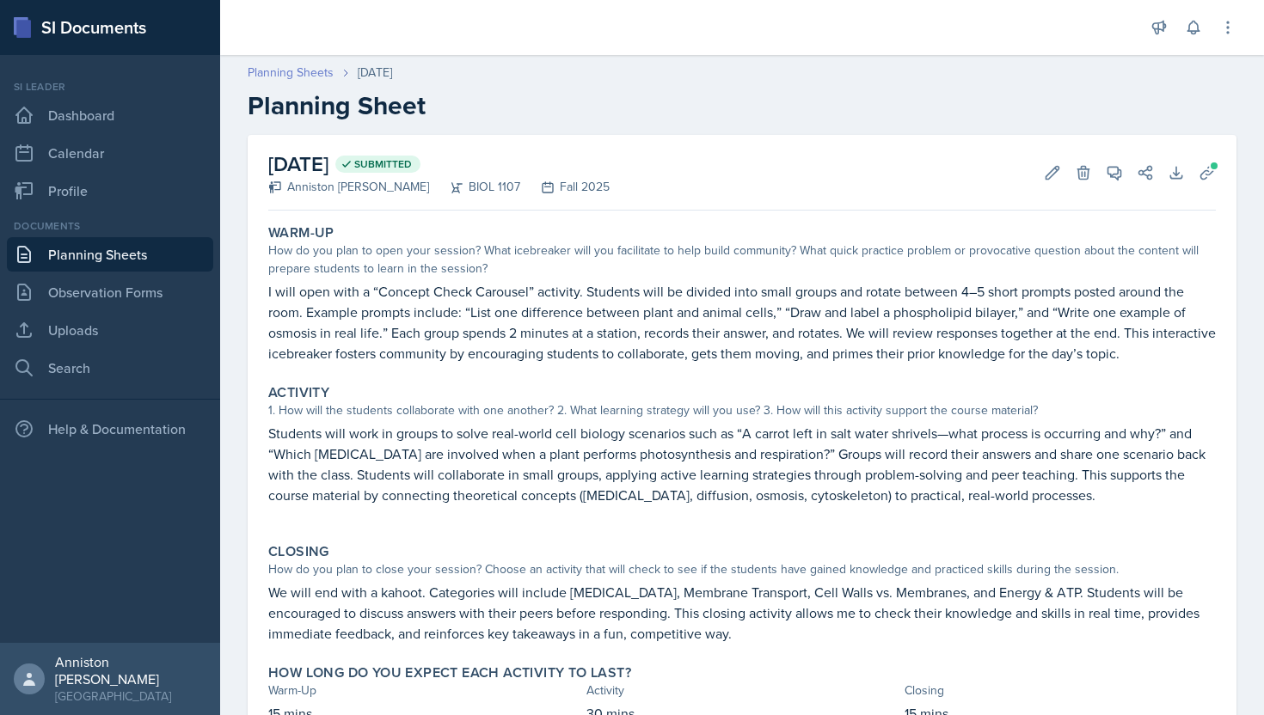
click at [308, 68] on link "Planning Sheets" at bounding box center [291, 73] width 86 height 18
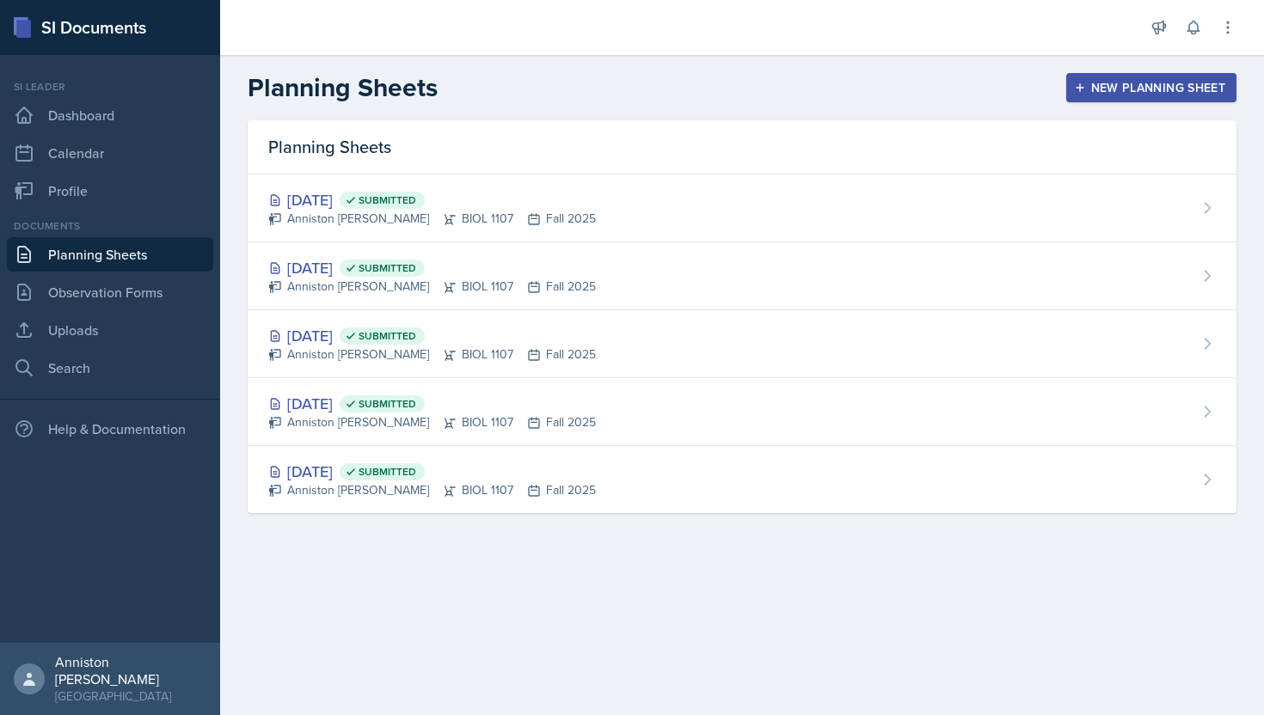
click at [1190, 81] on div "New Planning Sheet" at bounding box center [1151, 88] width 148 height 14
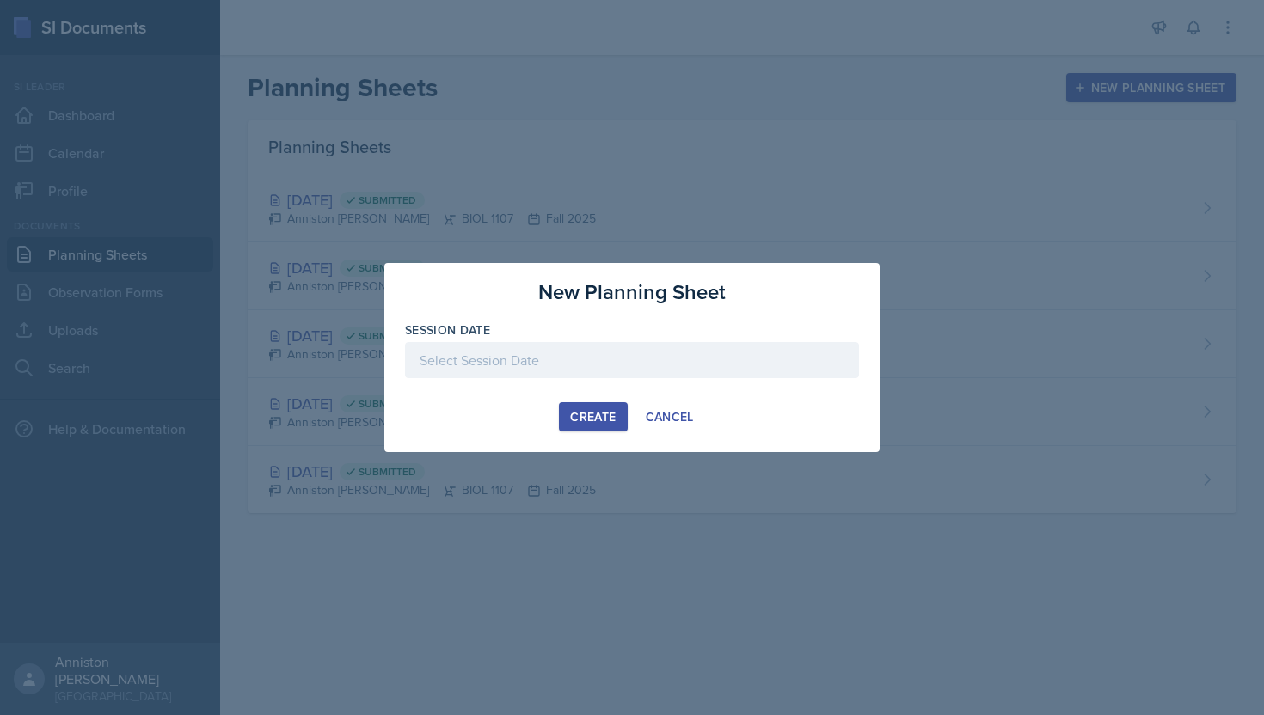
click at [685, 365] on div at bounding box center [632, 360] width 454 height 36
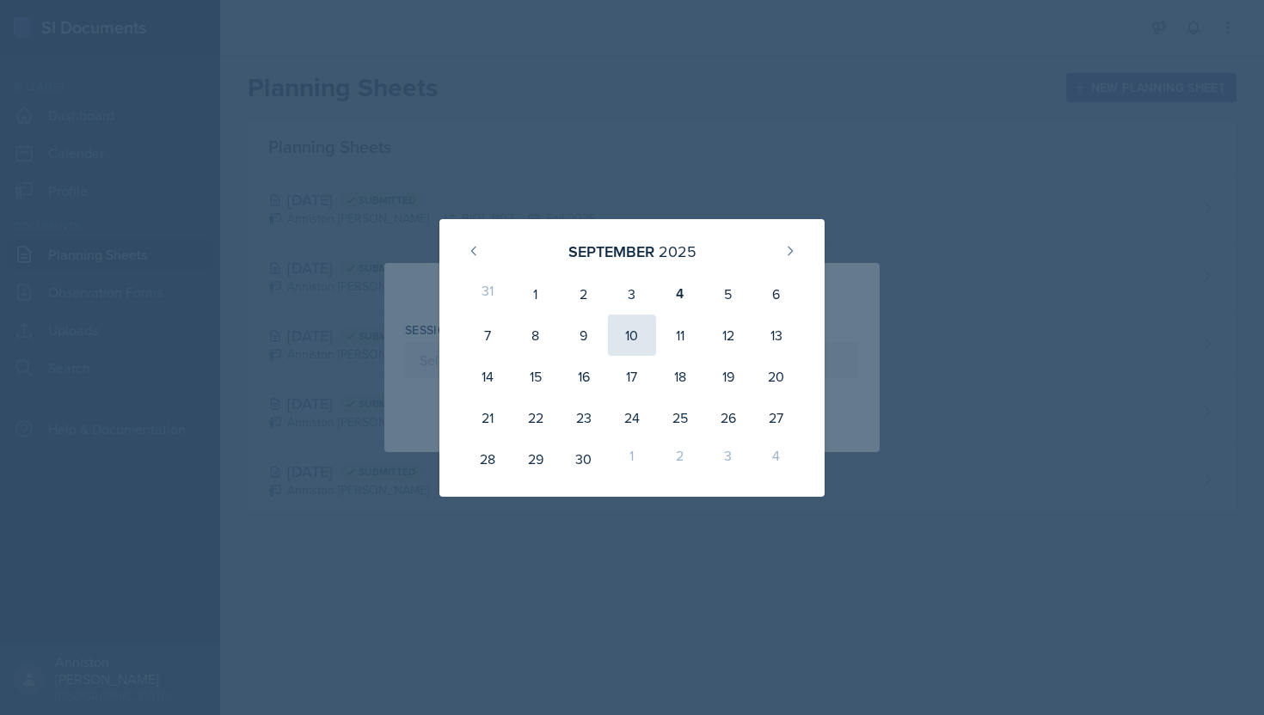
click at [634, 343] on div "10" at bounding box center [632, 335] width 48 height 41
type input "[DATE]"
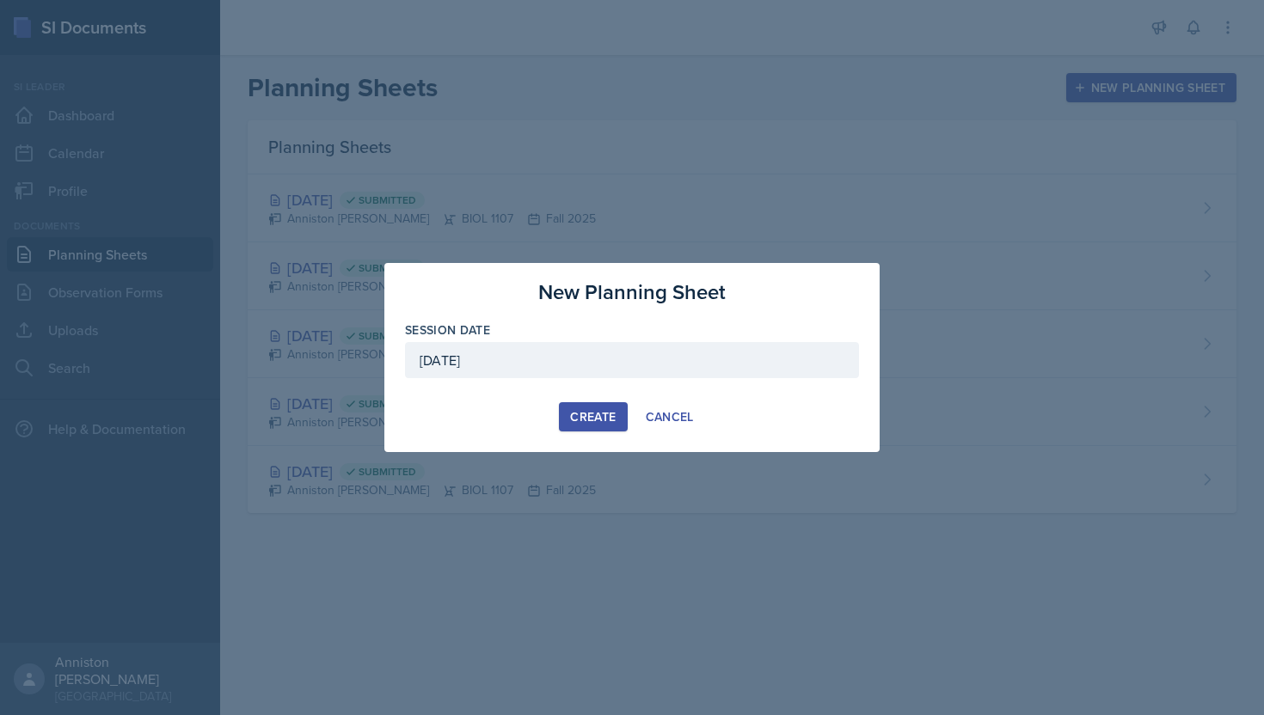
click at [587, 410] on div "Create" at bounding box center [593, 417] width 46 height 14
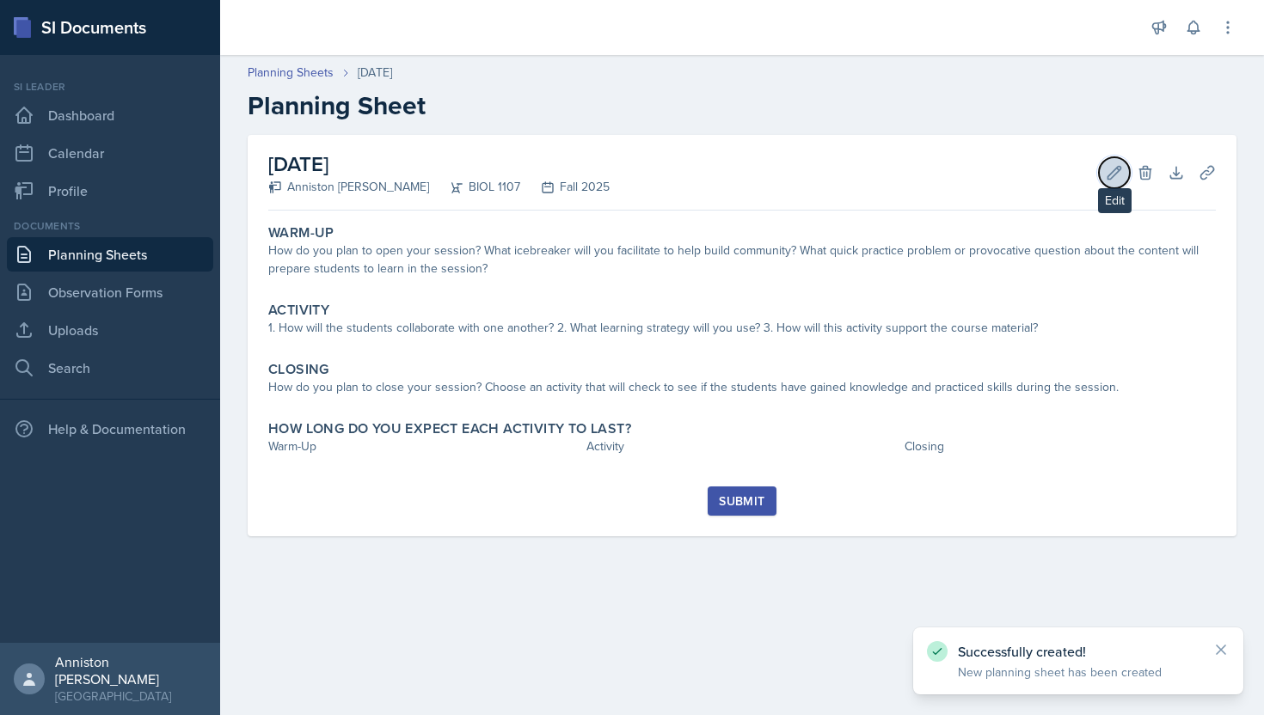
click at [1114, 164] on icon at bounding box center [1114, 172] width 17 height 17
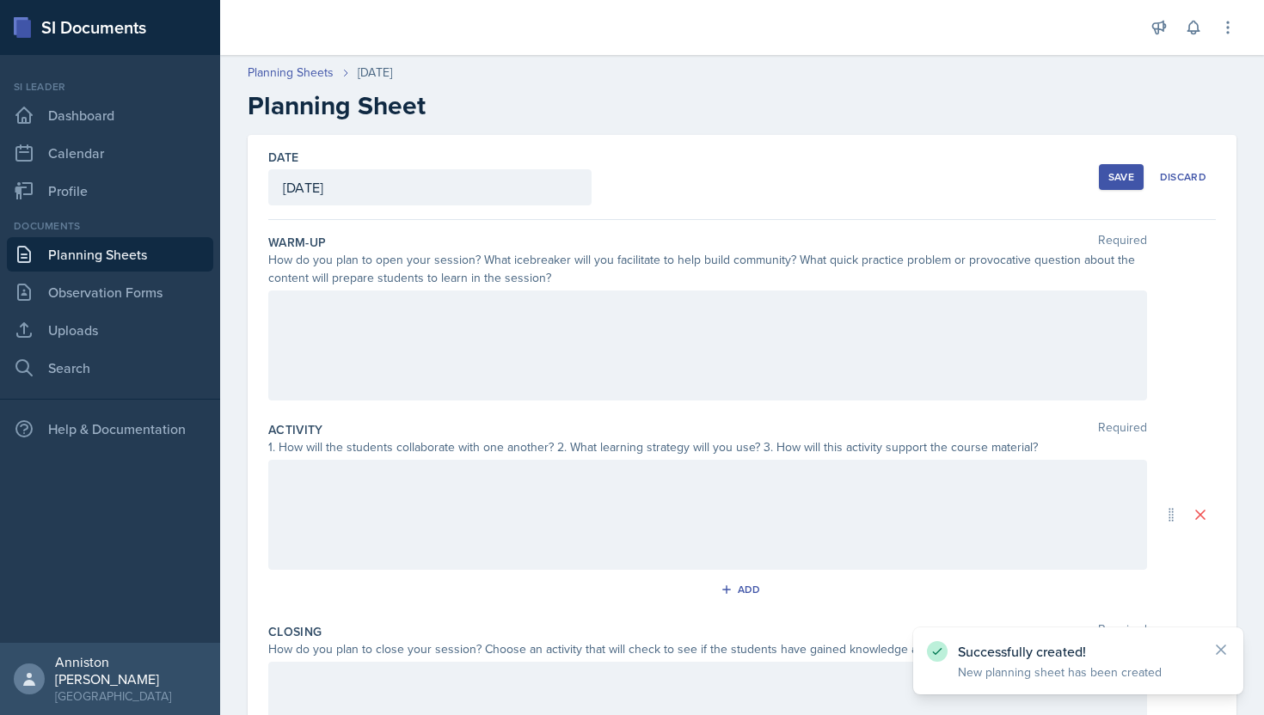
click at [737, 326] on div at bounding box center [707, 346] width 879 height 110
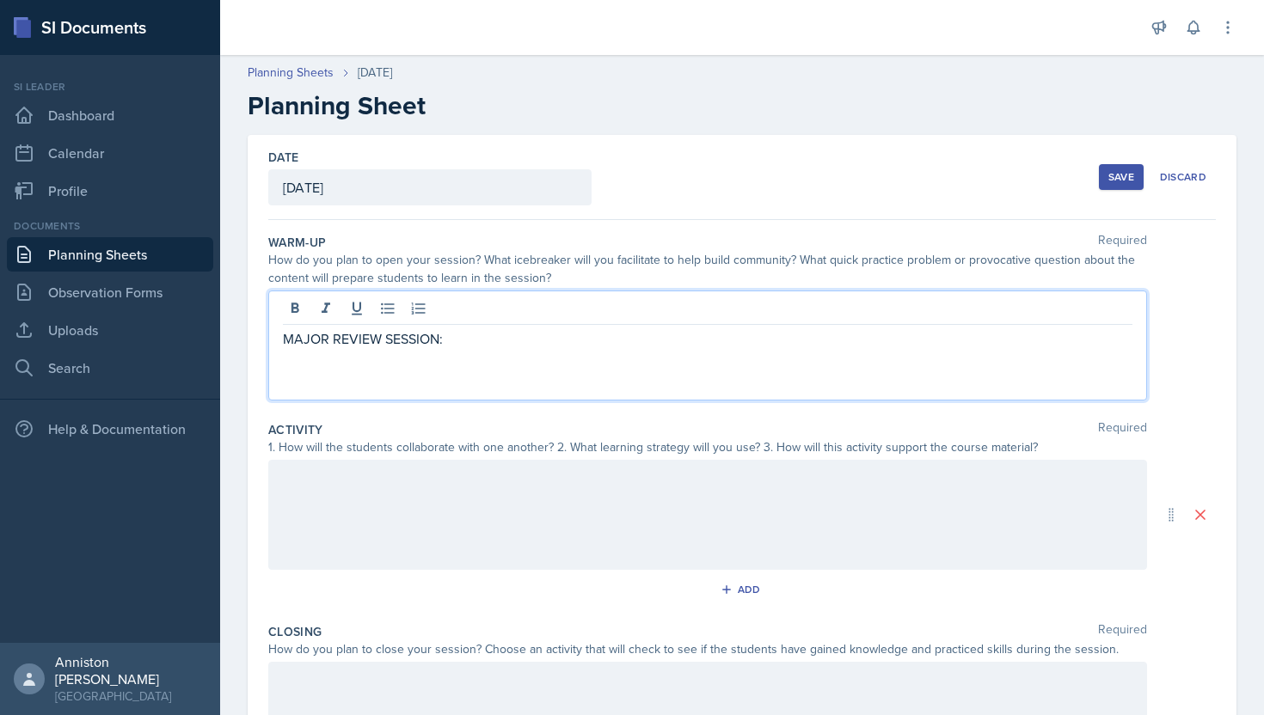
click at [927, 158] on div "Date [DATE] [DATE] 31 1 2 3 4 5 6 7 8 9 10 11 12 13 14 15 16 17 18 19 20 21 22 …" at bounding box center [742, 177] width 948 height 85
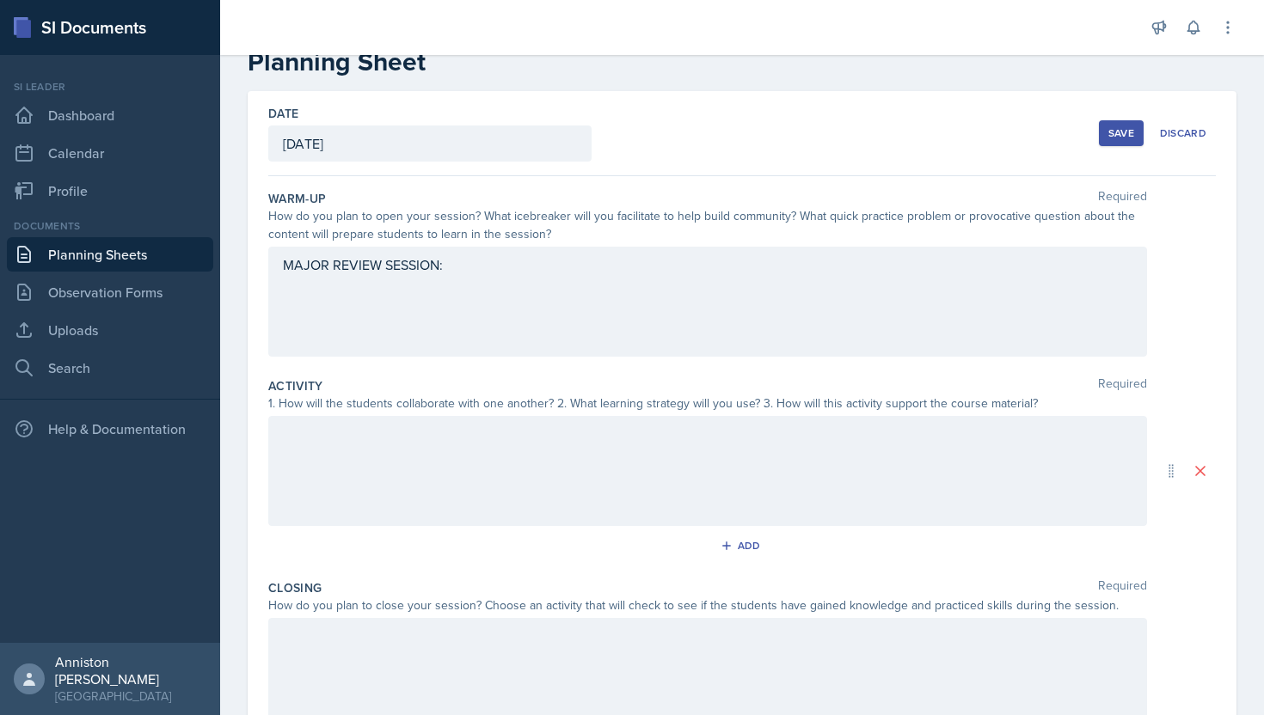
scroll to position [57, 0]
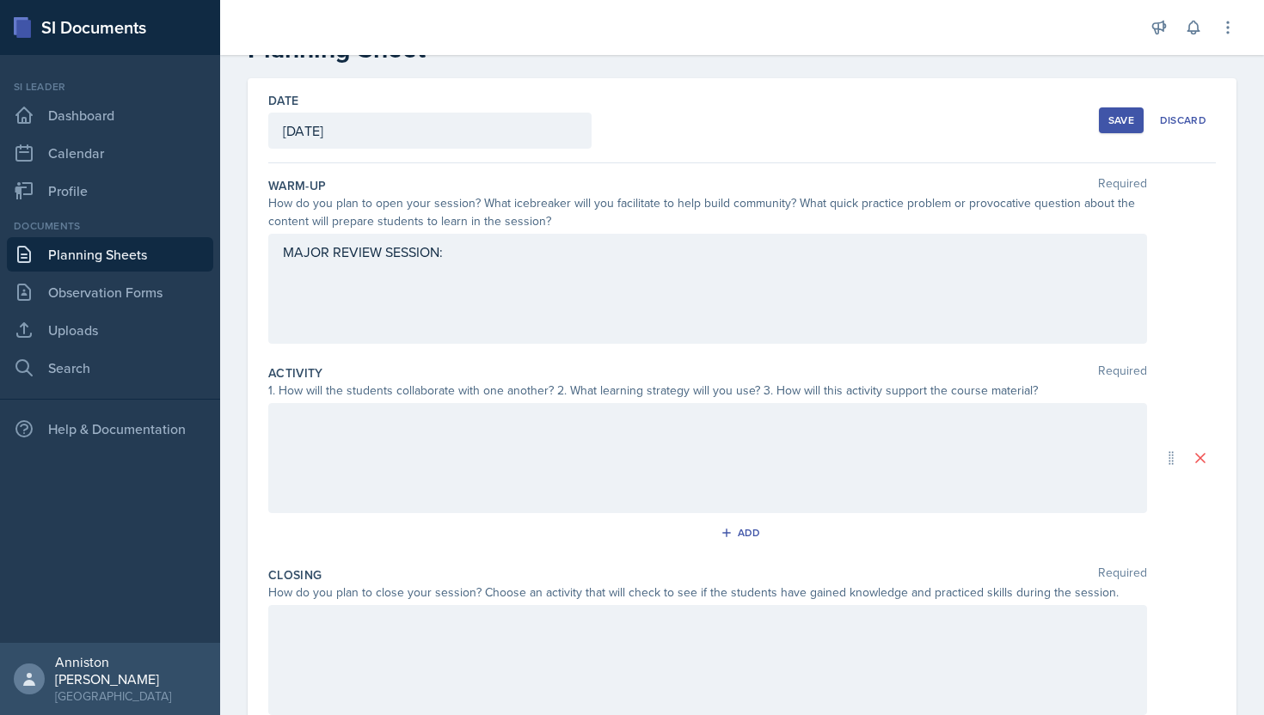
click at [1114, 109] on button "Save" at bounding box center [1121, 120] width 45 height 26
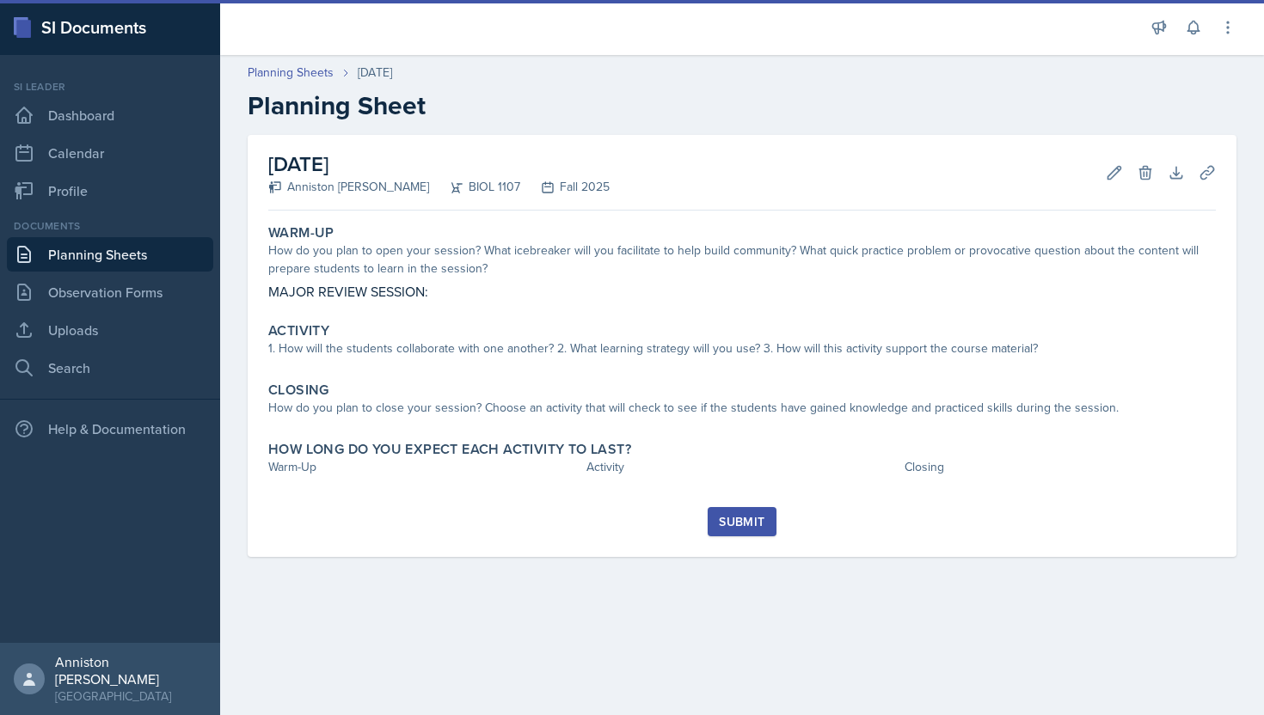
scroll to position [0, 0]
